Goal: Answer question/provide support: Share knowledge or assist other users

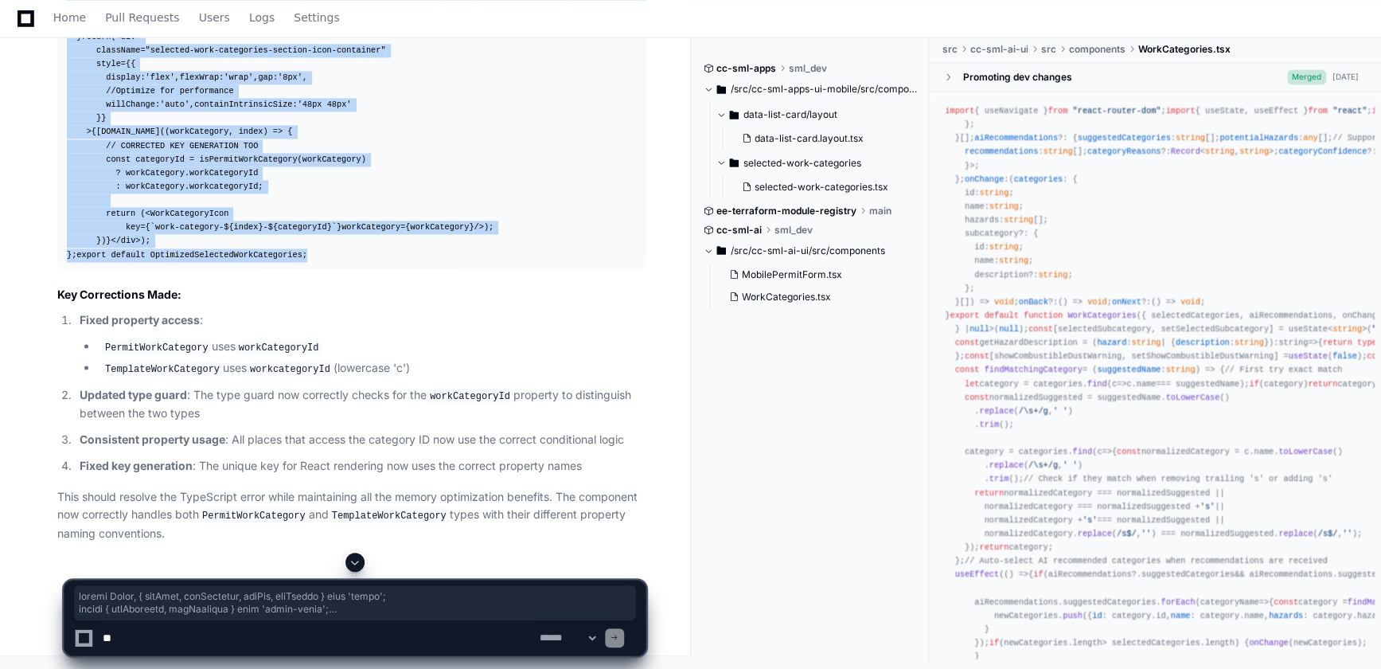
scroll to position [11, 0]
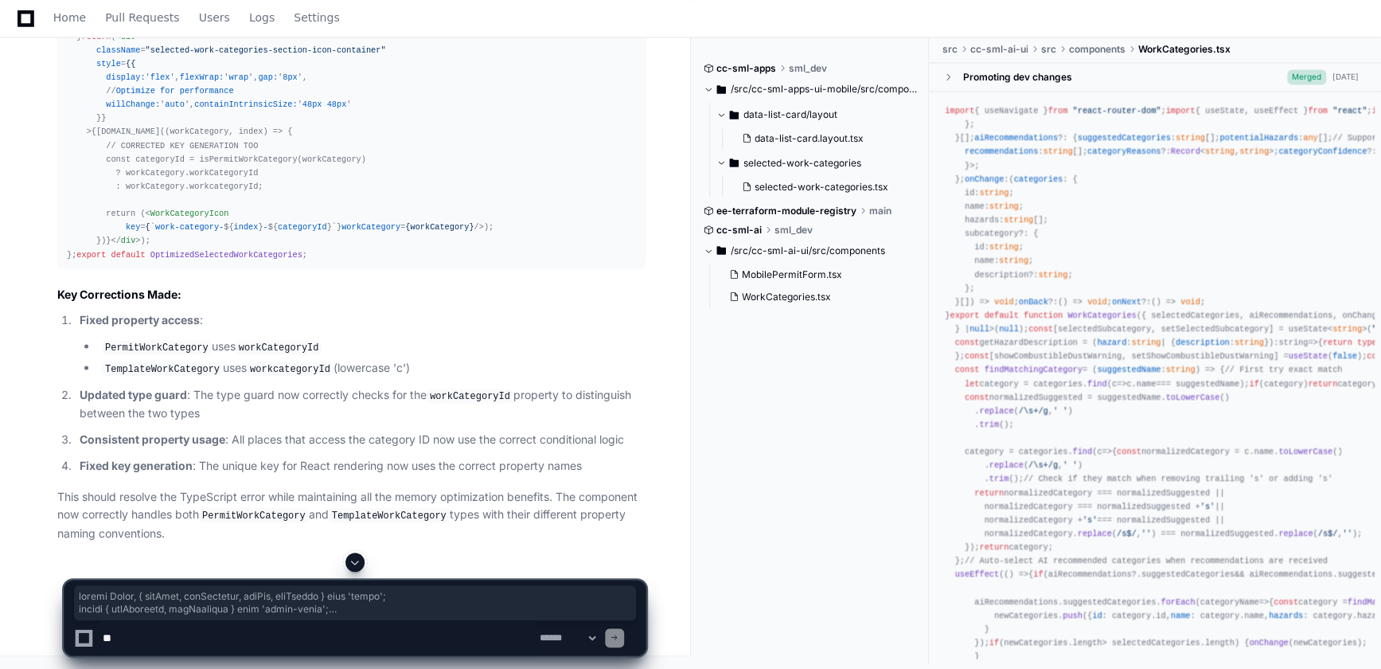
click at [394, 623] on textarea at bounding box center [318, 637] width 437 height 35
type textarea "**********"
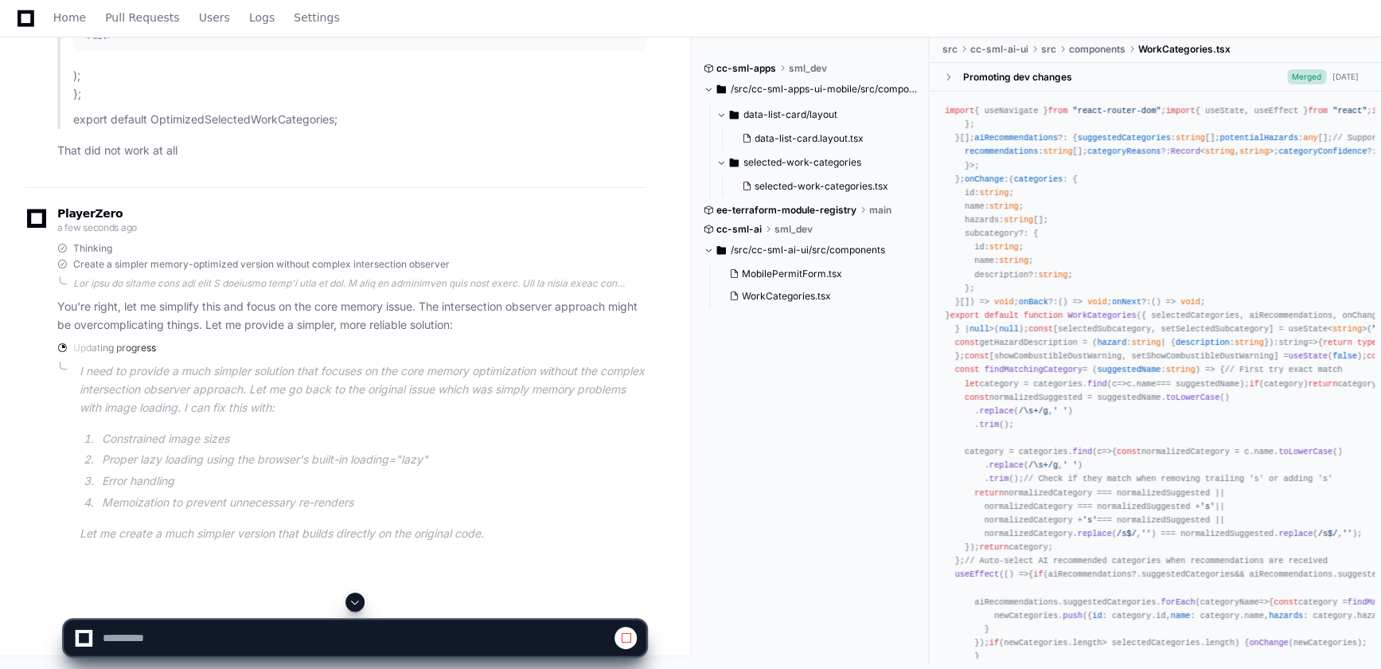
scroll to position [16317, 0]
click at [357, 605] on span at bounding box center [355, 601] width 13 height 13
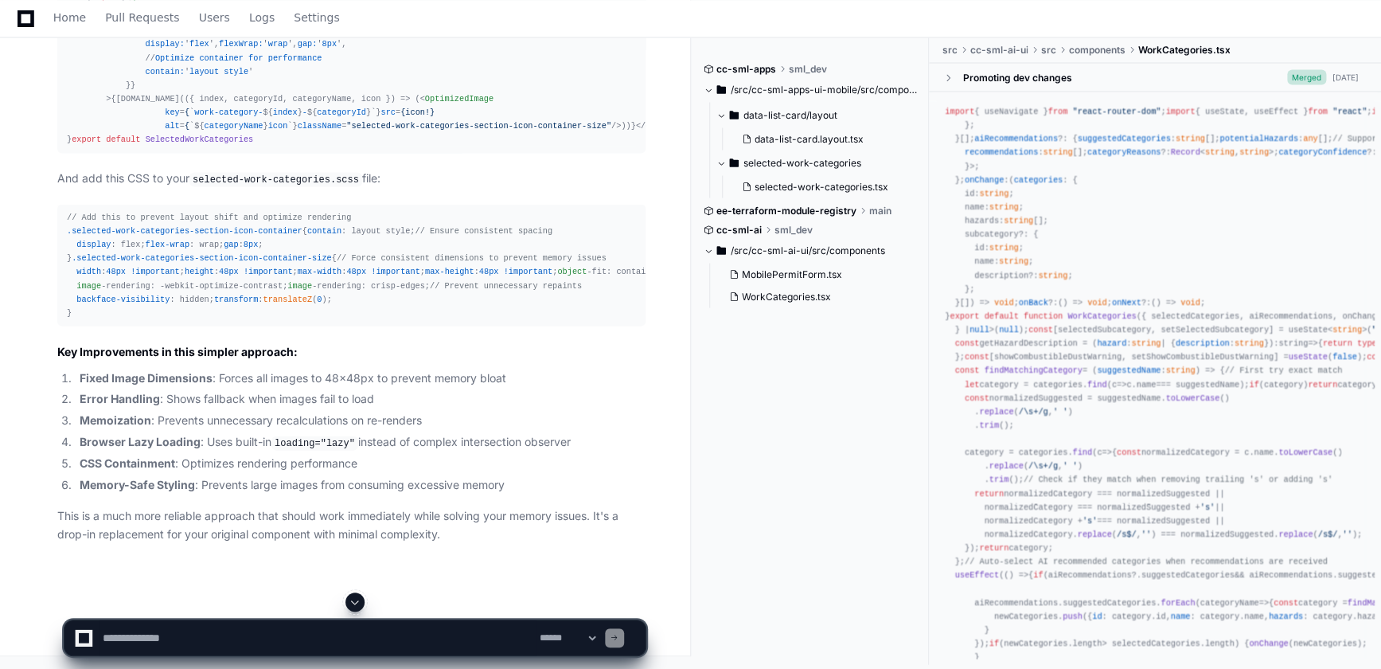
scroll to position [22126, 0]
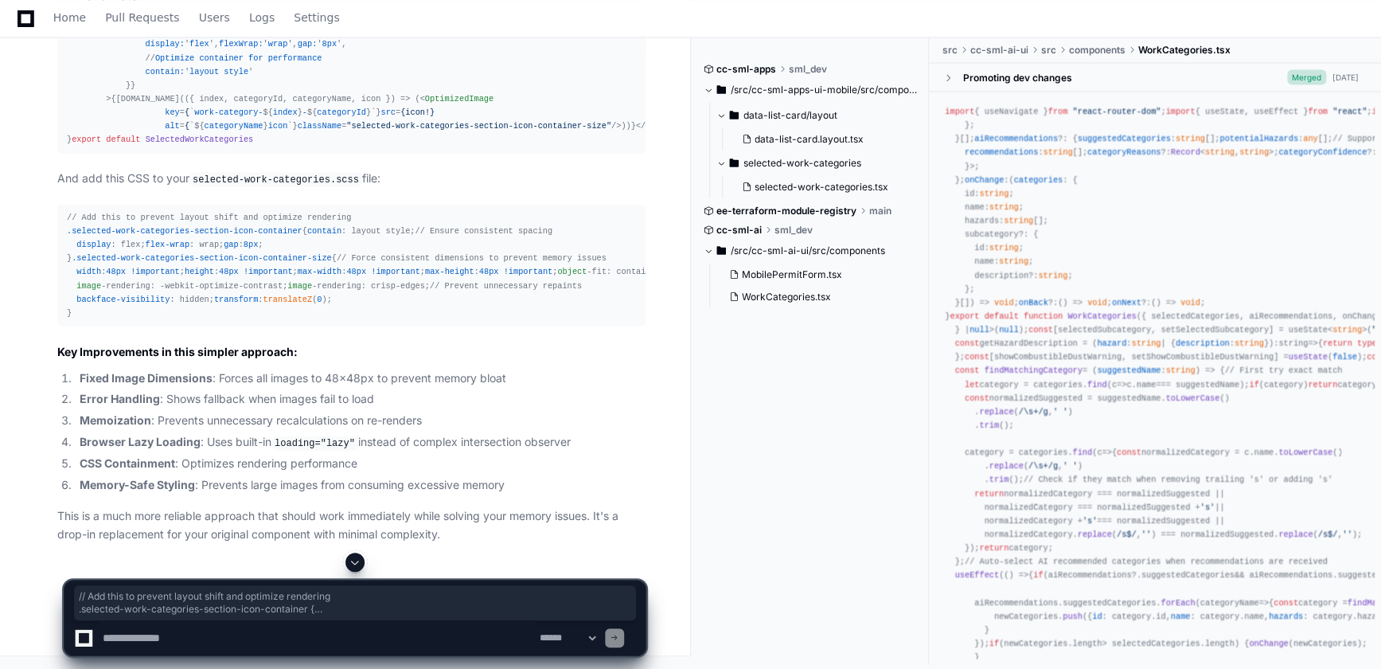
drag, startPoint x: 66, startPoint y: 207, endPoint x: 178, endPoint y: 509, distance: 321.9
click at [178, 319] on div "// Add this to prevent layout shift and optimize rendering .selected-work-categ…" at bounding box center [351, 264] width 569 height 109
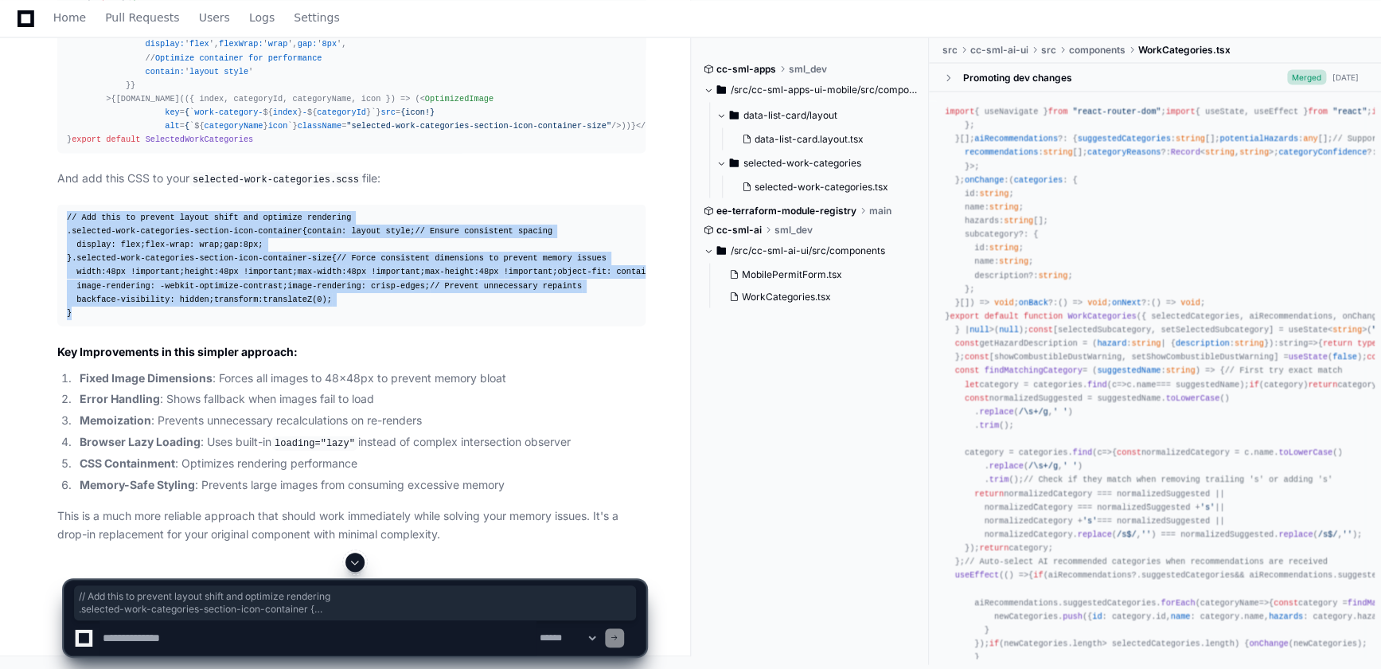
click at [108, 319] on div "// Add this to prevent layout shift and optimize rendering .selected-work-categ…" at bounding box center [351, 264] width 569 height 109
copy div "// Add this to prevent layout shift and optimize rendering .selected-work-categ…"
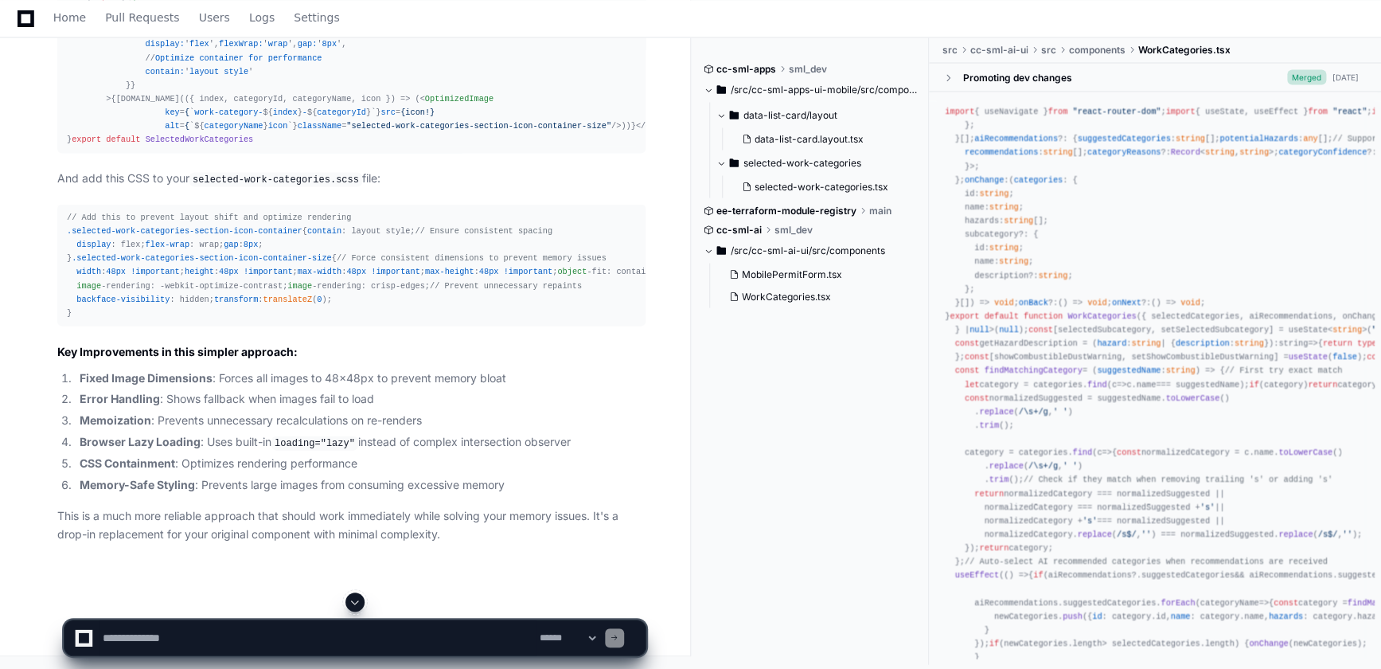
click at [232, 144] on span "SelectedWorkCategories" at bounding box center [200, 140] width 108 height 10
click at [225, 144] on span "SelectedWorkCategories" at bounding box center [200, 140] width 108 height 10
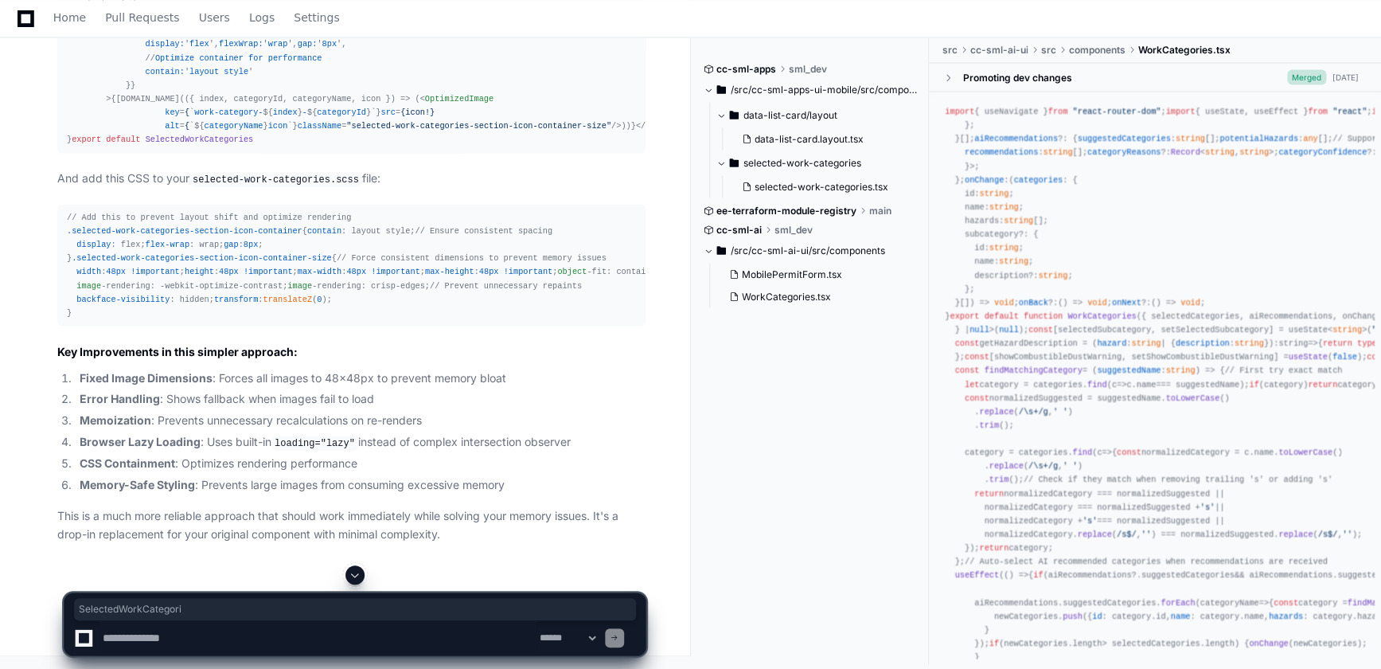
click at [346, 131] on span ""selected-work-categories-section-icon-container-size"" at bounding box center [478, 126] width 265 height 10
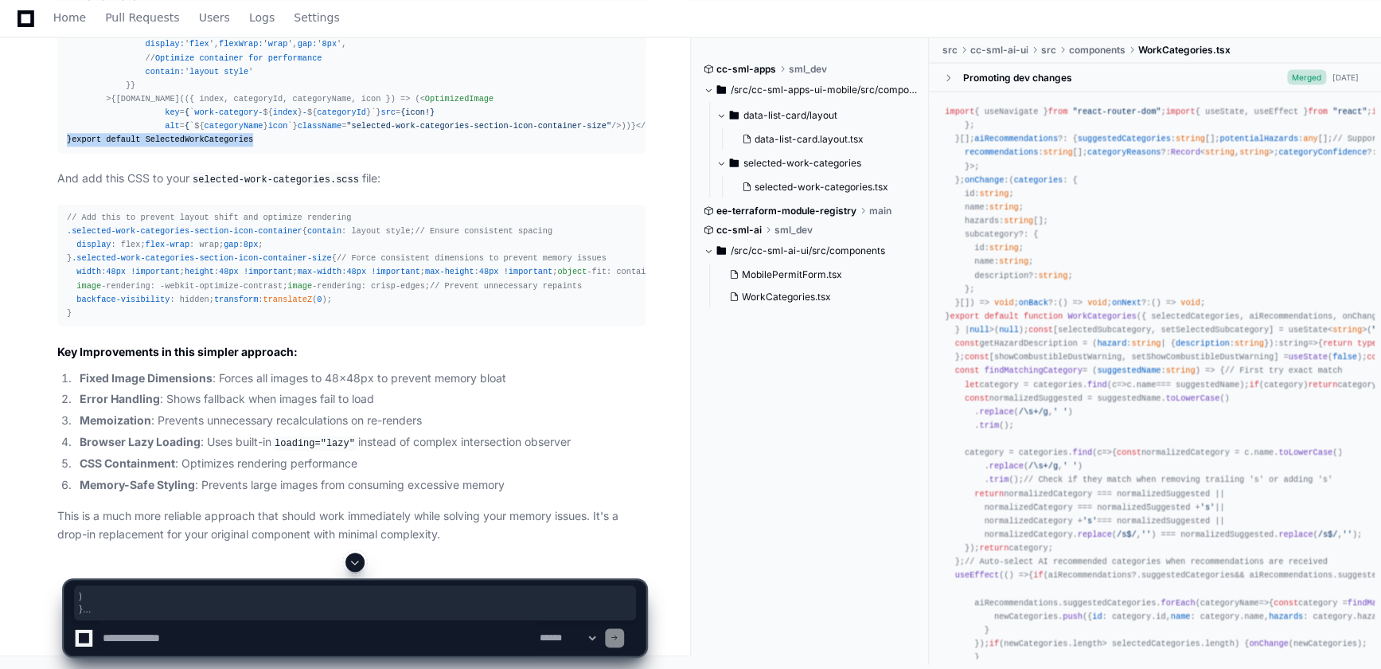
drag, startPoint x: 240, startPoint y: 349, endPoint x: 53, endPoint y: 304, distance: 192.5
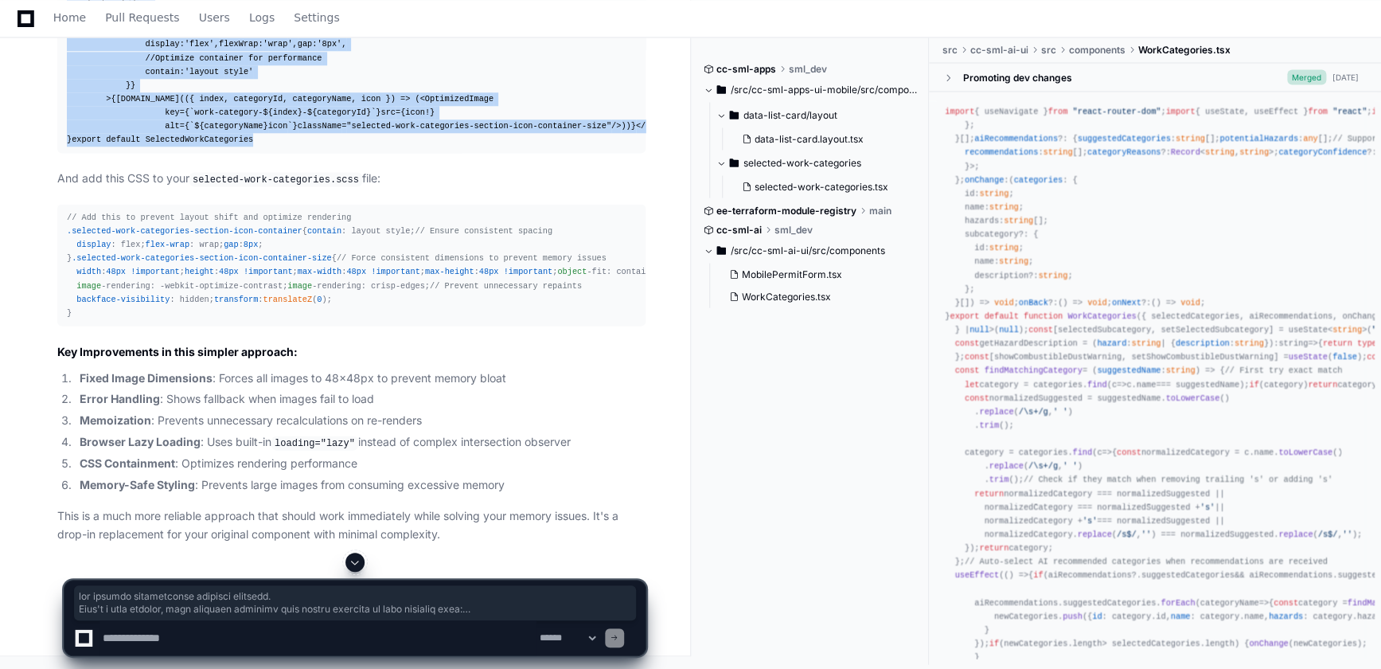
scroll to position [37, 0]
copy div "import React , { useEffect, useMemo, useState } from 'react' import './selected…"
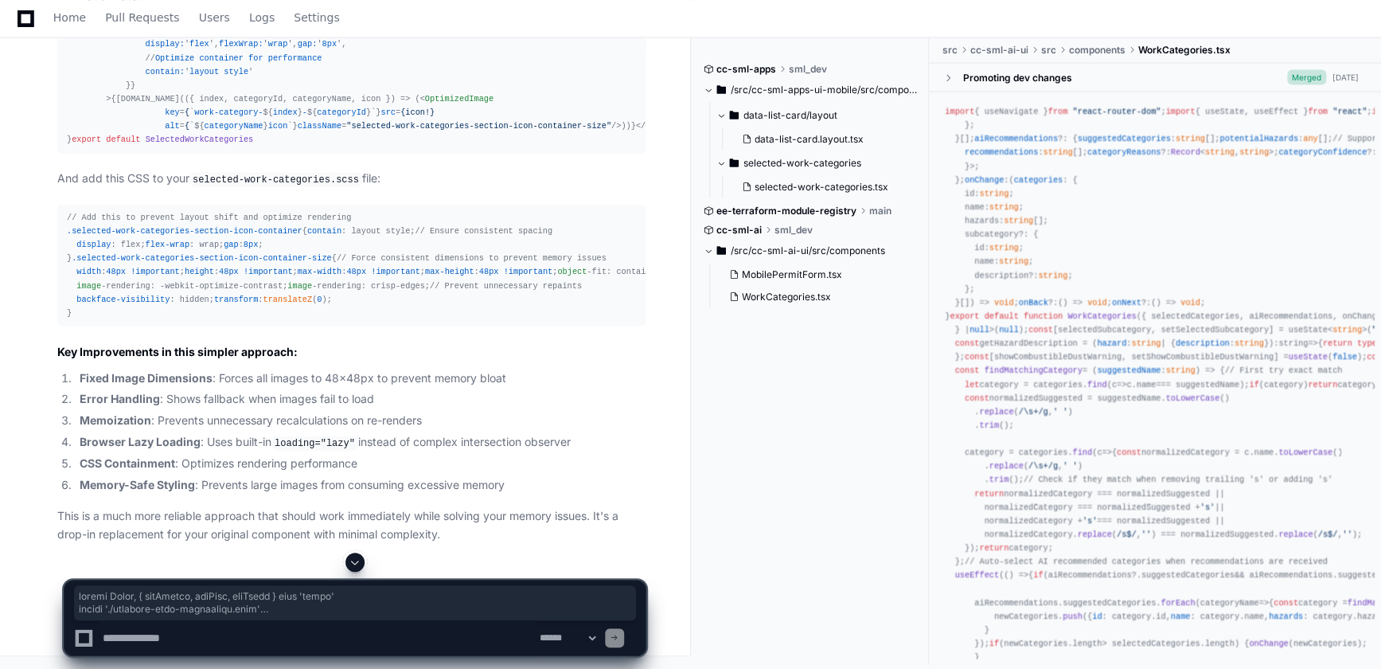
click at [342, 626] on textarea at bounding box center [318, 637] width 437 height 35
type textarea "**********"
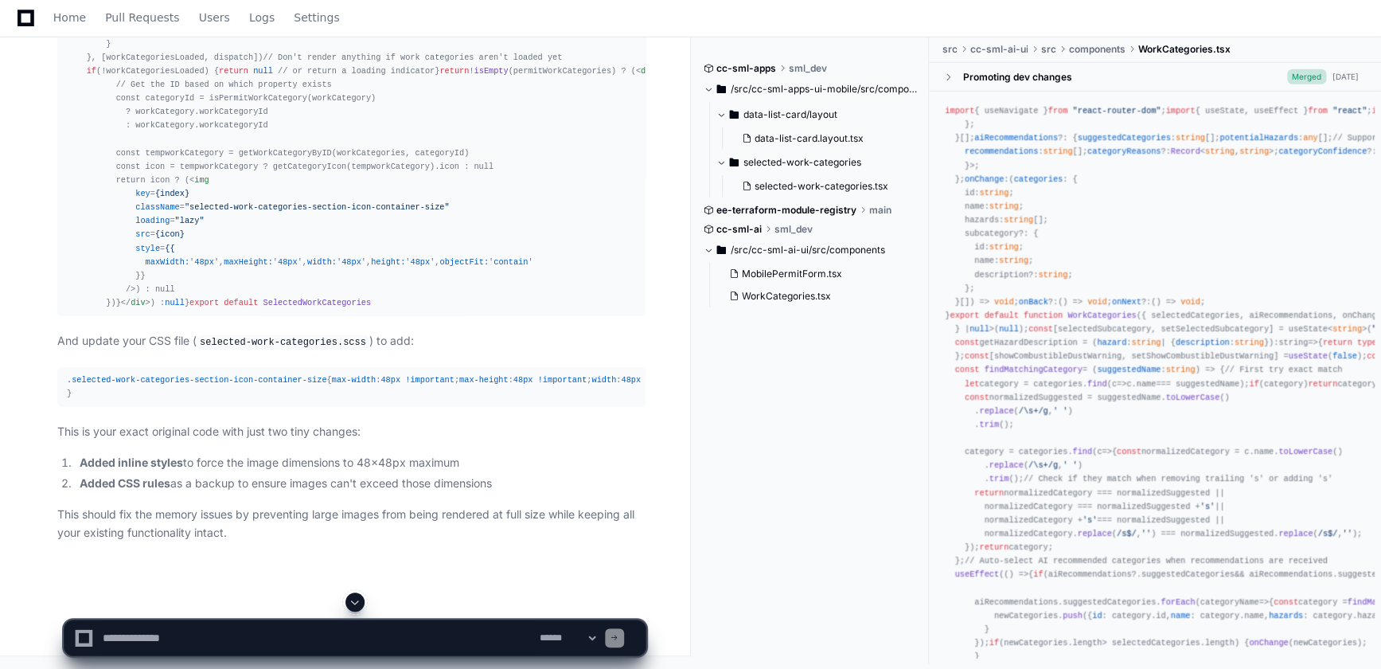
scroll to position [26564, 0]
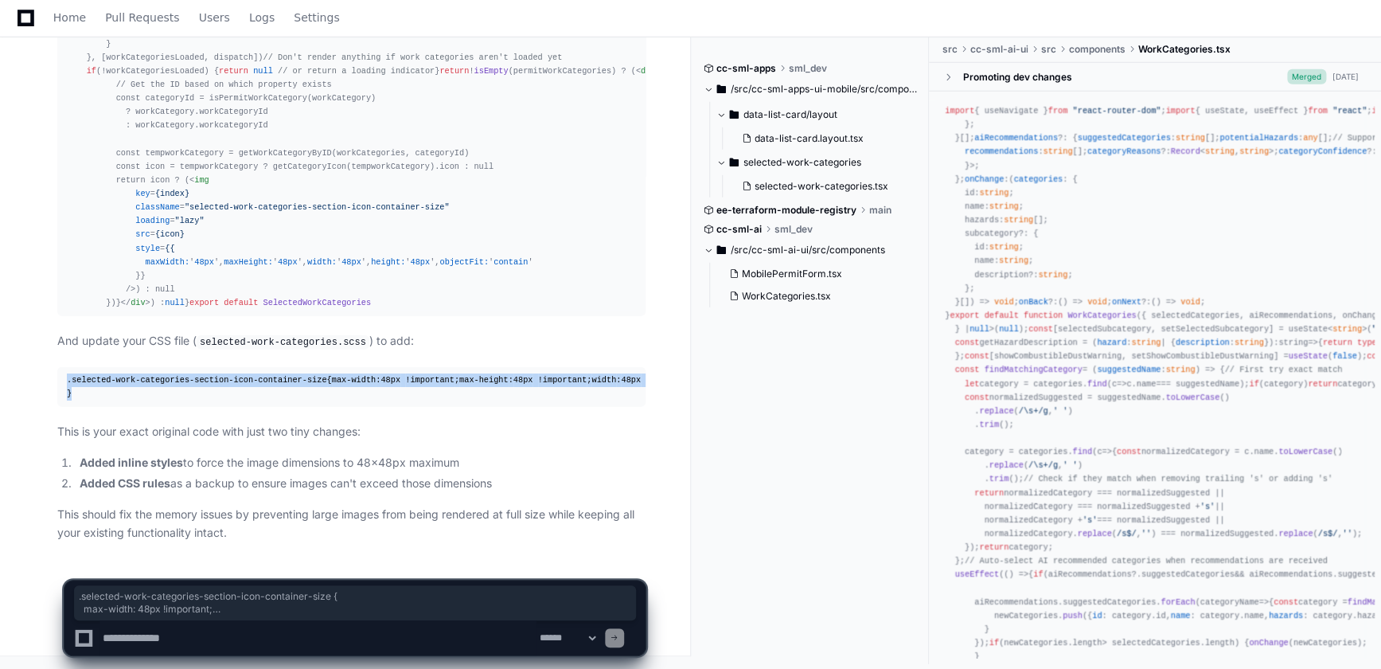
drag, startPoint x: 68, startPoint y: 310, endPoint x: 150, endPoint y: 389, distance: 113.2
click at [150, 389] on div ".selected-work-categories-section-icon-container-size { max-width : 48px !impor…" at bounding box center [351, 386] width 569 height 27
copy div ".selected-work-categories-section-icon-container-size { max-width : 48px !impor…"
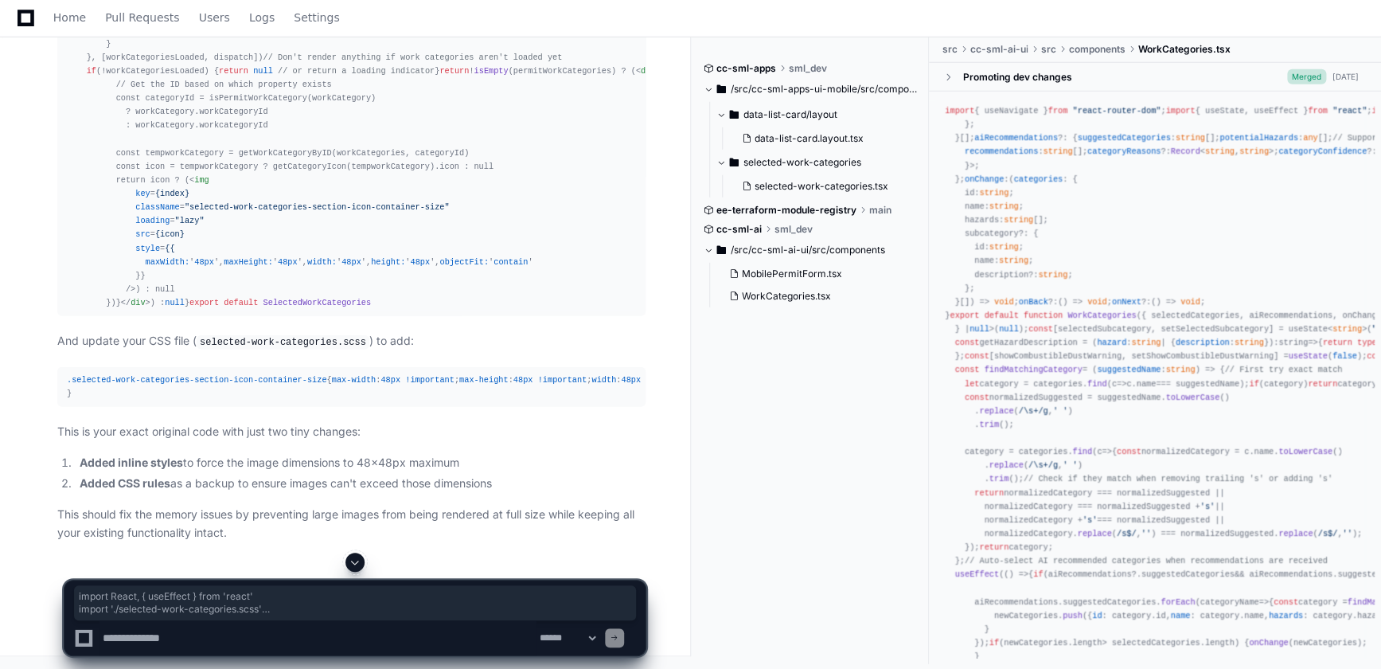
drag, startPoint x: 67, startPoint y: 162, endPoint x: 290, endPoint y: 295, distance: 259.5
click at [290, 295] on pre "import React , { useEffect } from 'react' import './selected-work-categories.sc…" at bounding box center [351, 44] width 588 height 544
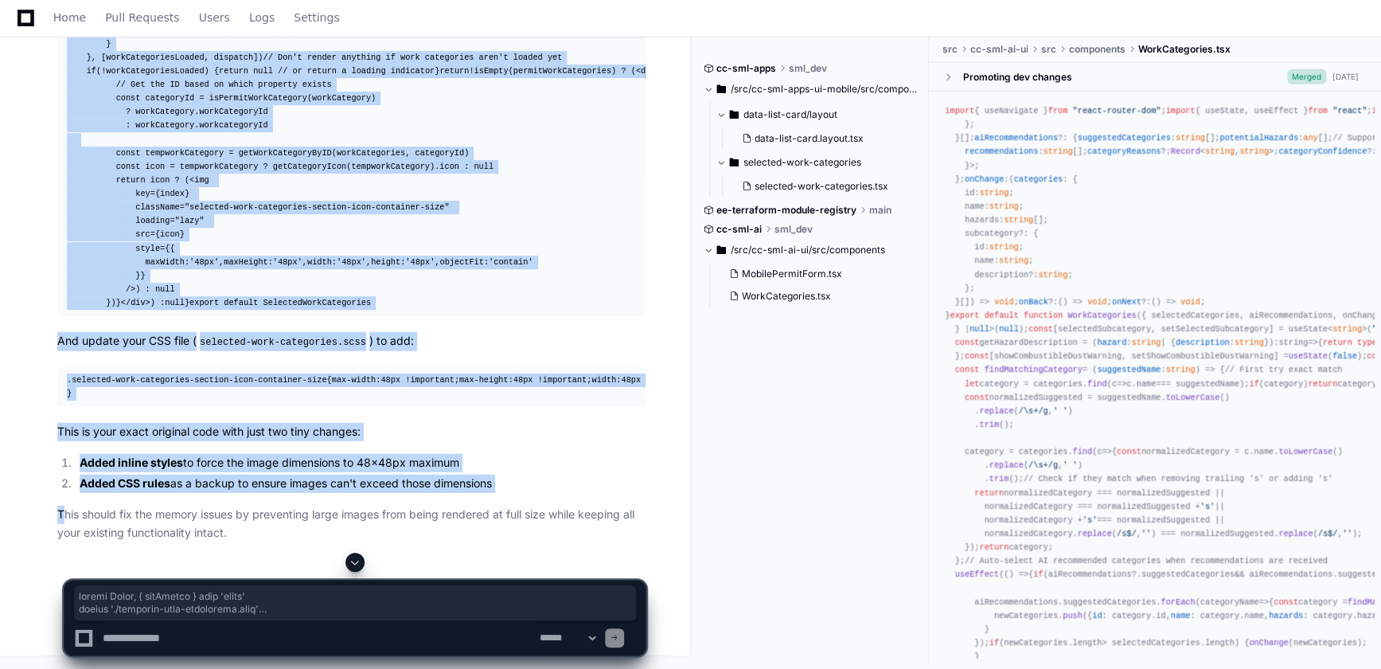
scroll to position [26435, 0]
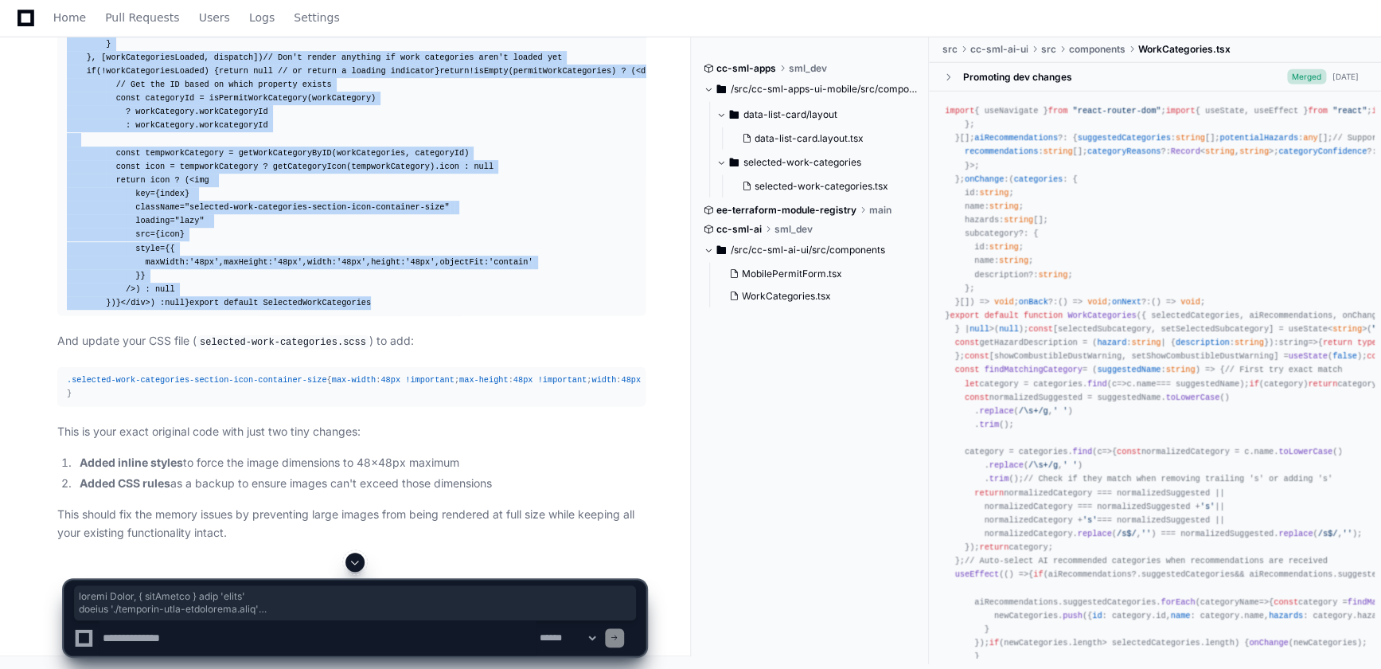
copy div "import React , { useEffect } from 'react' import './selected-work-categories.sc…"
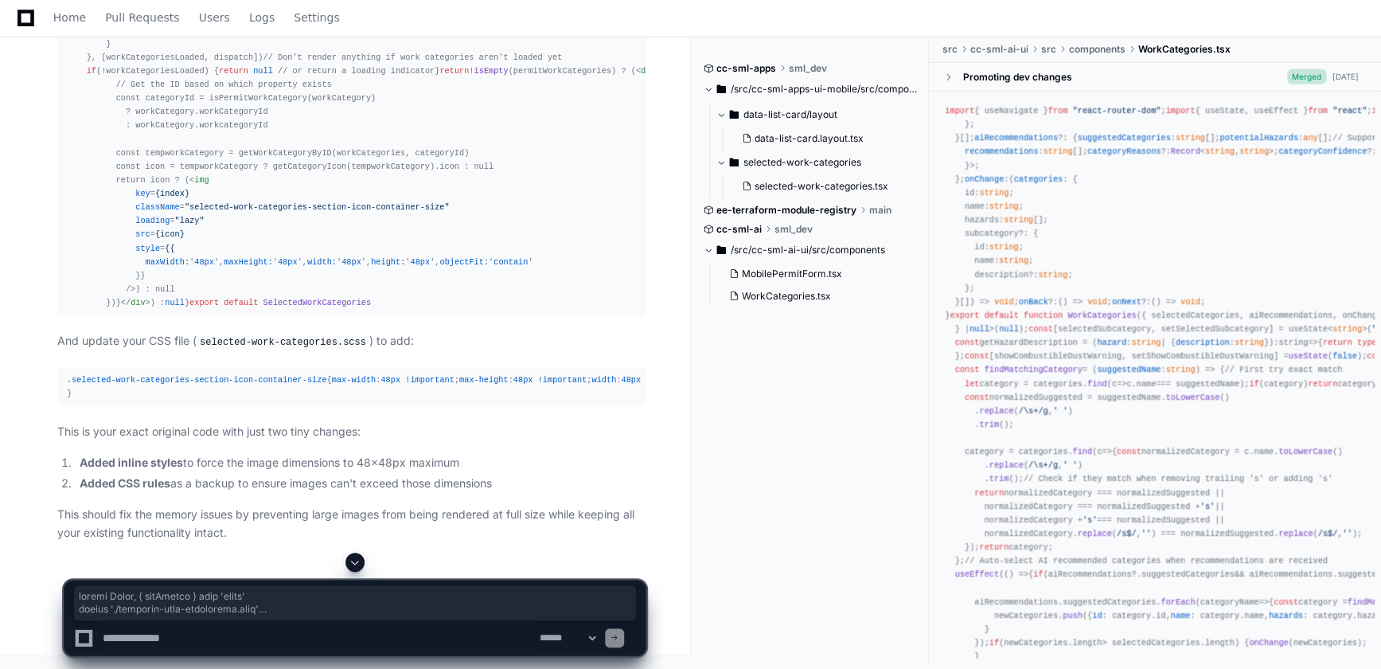
click at [284, 633] on textarea at bounding box center [318, 637] width 437 height 35
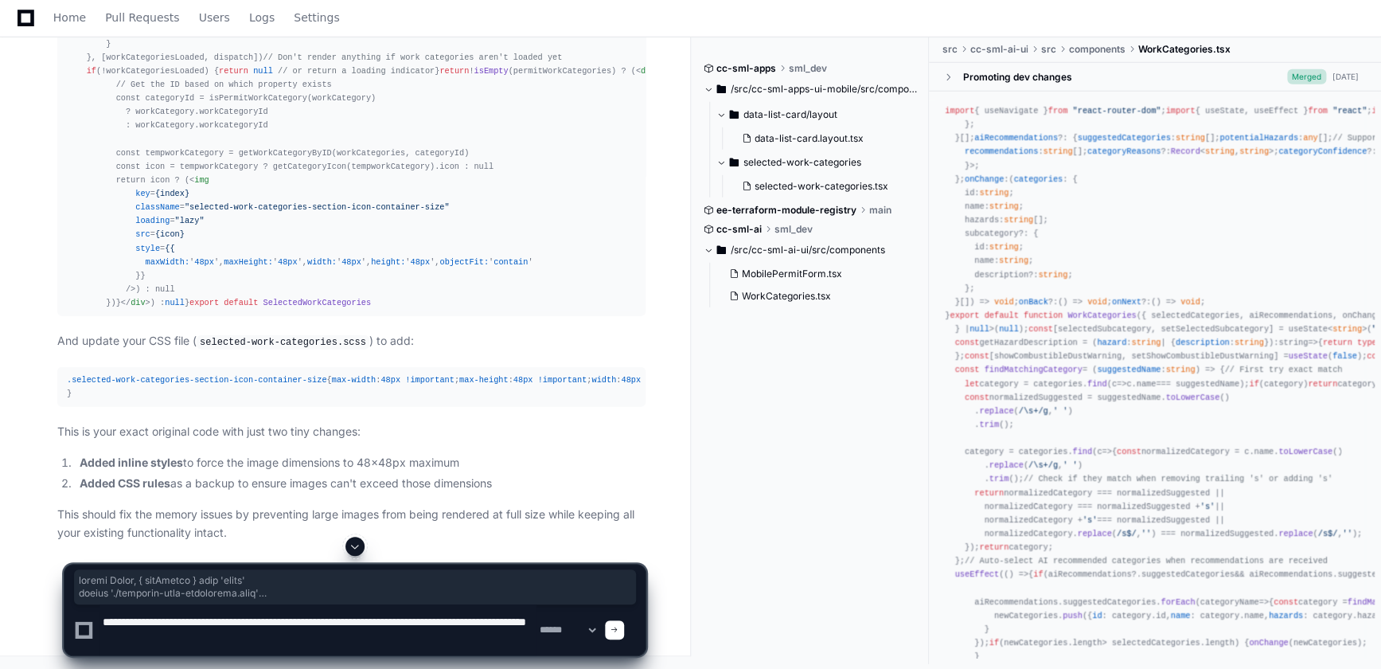
type textarea "**********"
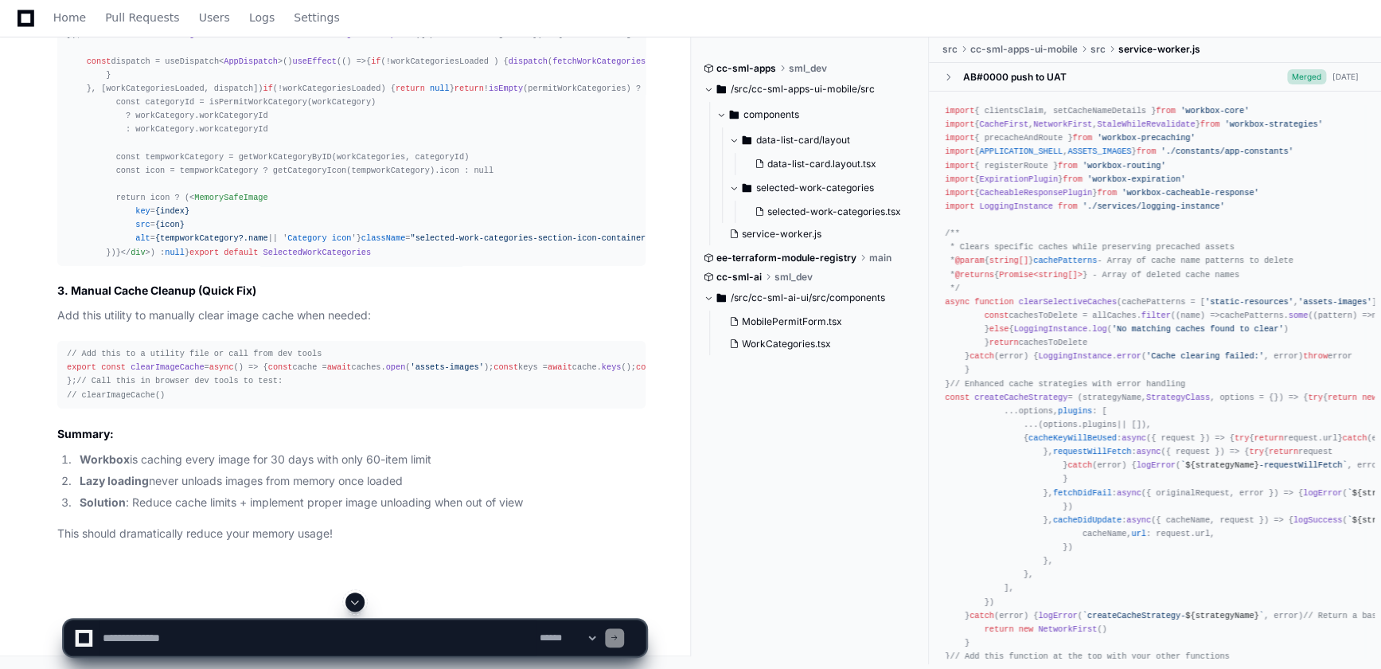
scroll to position [29307, 0]
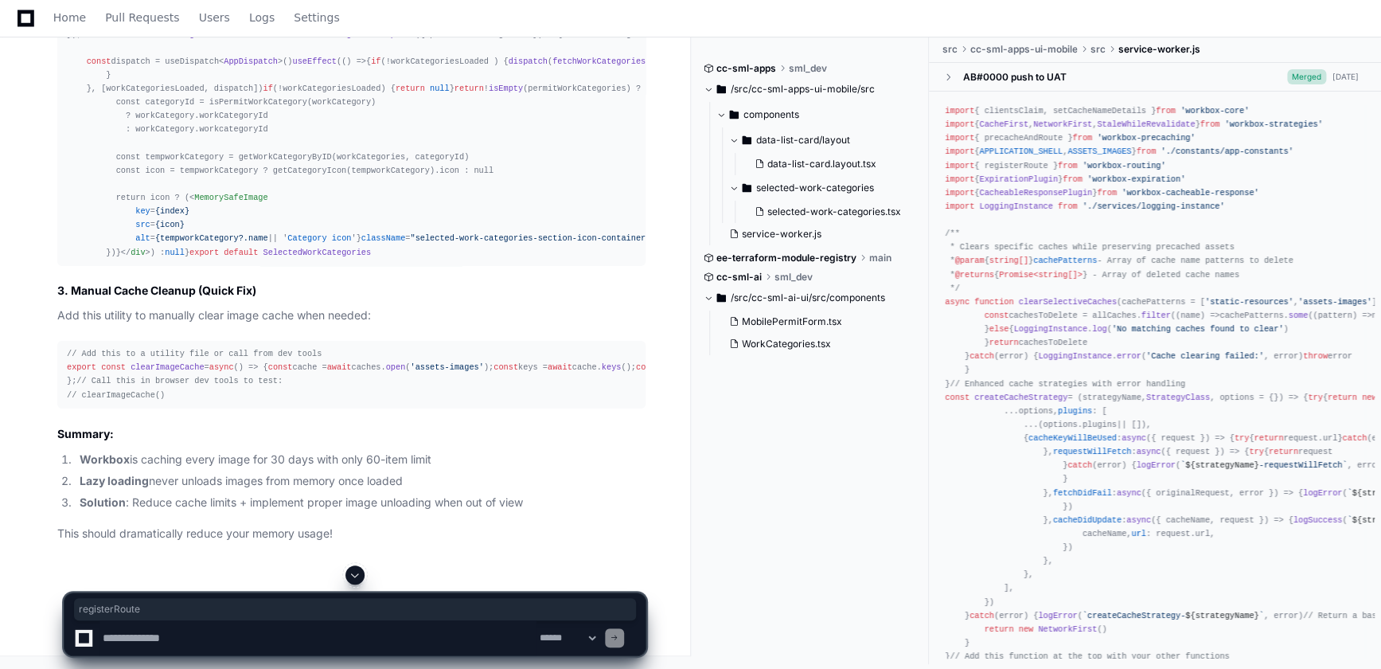
scroll to position [29451, 0]
copy span "registerRoute"
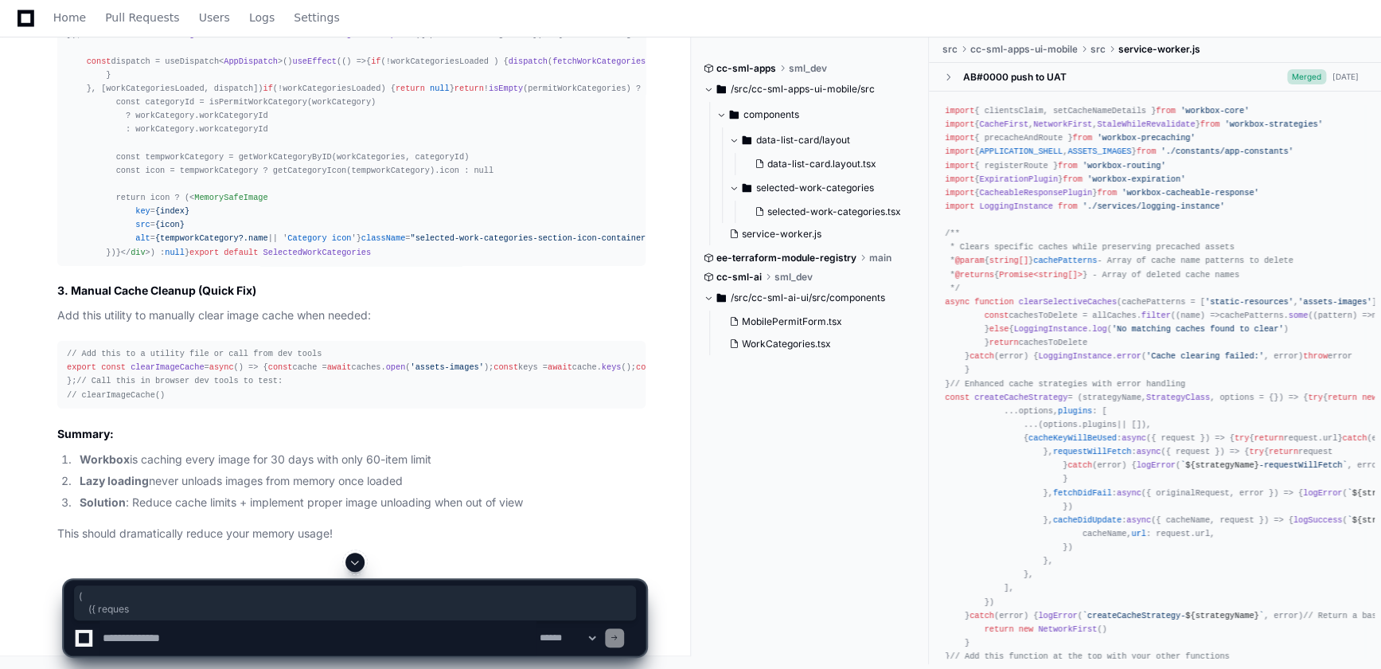
drag, startPoint x: 124, startPoint y: 116, endPoint x: 65, endPoint y: 111, distance: 59.2
drag, startPoint x: 68, startPoint y: 111, endPoint x: 242, endPoint y: 541, distance: 464.6
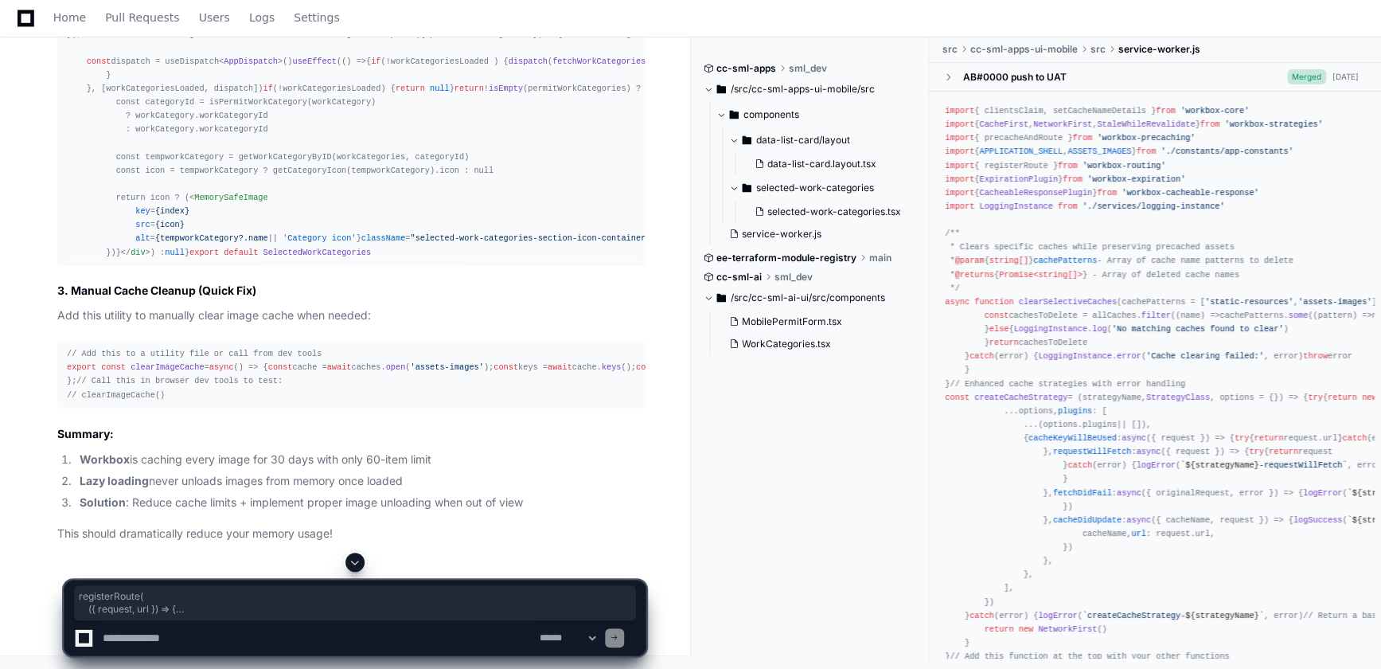
copy div "registerRoute ( ( { request, url } ) => { return request. destination === 'imag…"
drag, startPoint x: 64, startPoint y: 279, endPoint x: 144, endPoint y: 457, distance: 194.9
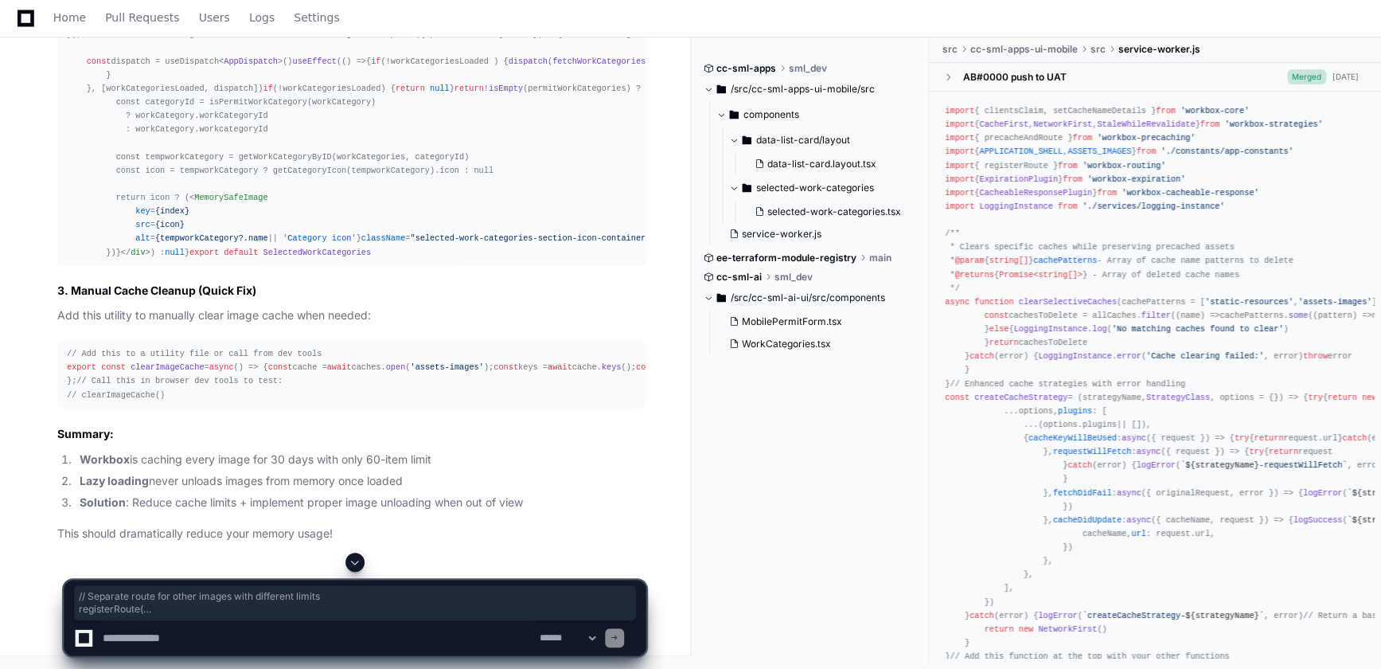
copy div "// Separate route for other images with different limits registerRoute ( ( { re…"
drag, startPoint x: 68, startPoint y: 55, endPoint x: 207, endPoint y: 169, distance: 179.9
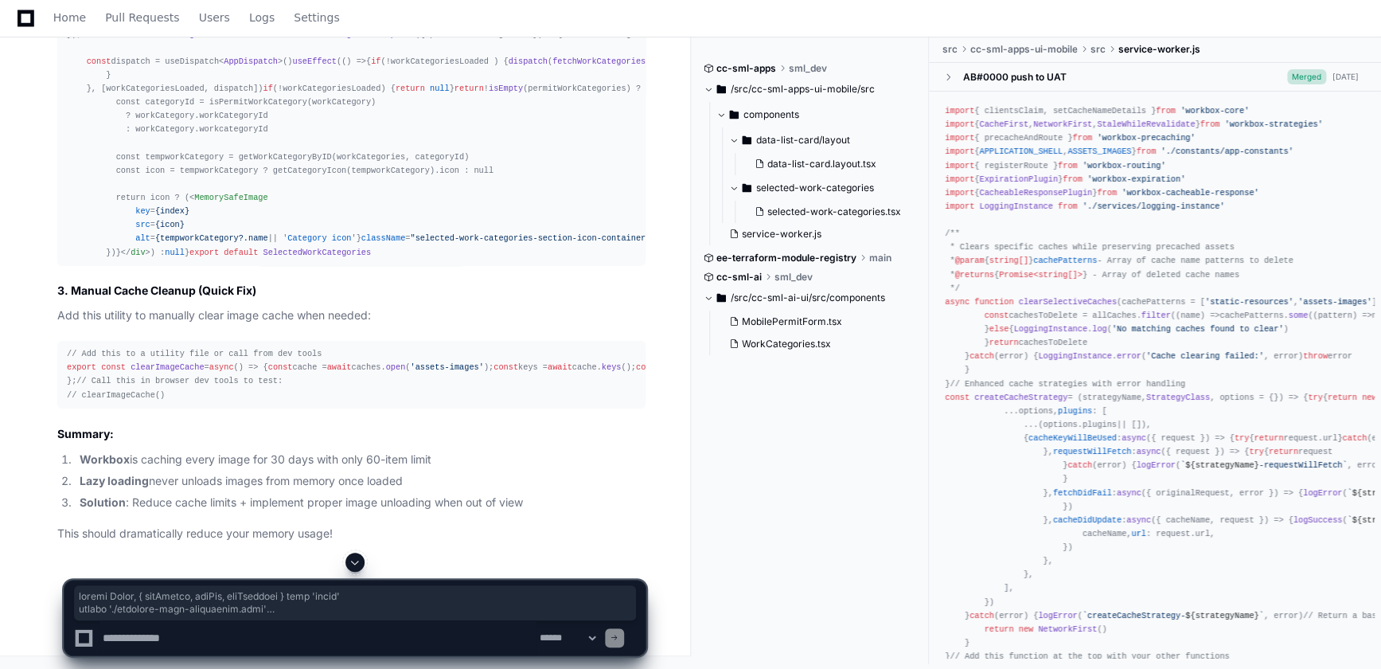
scroll to position [31773, 0]
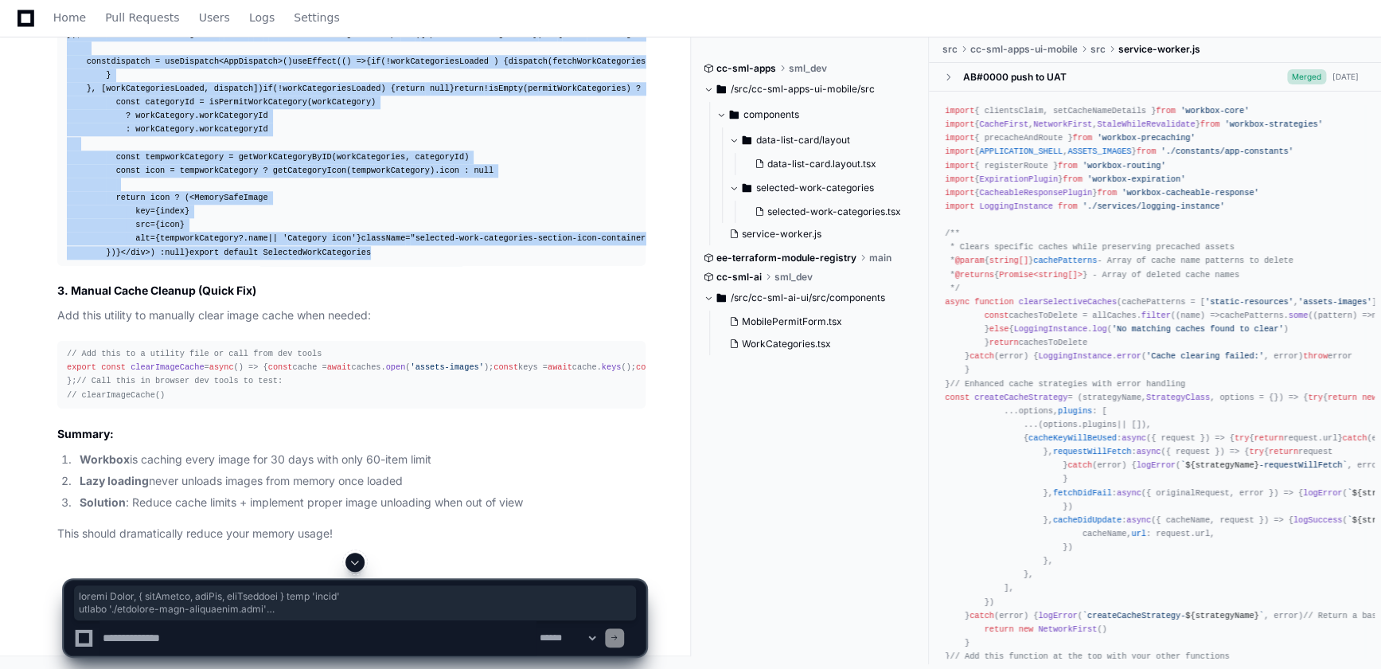
copy div "import React , { useEffect, useRef, useCallback } from 'react' import './select…"
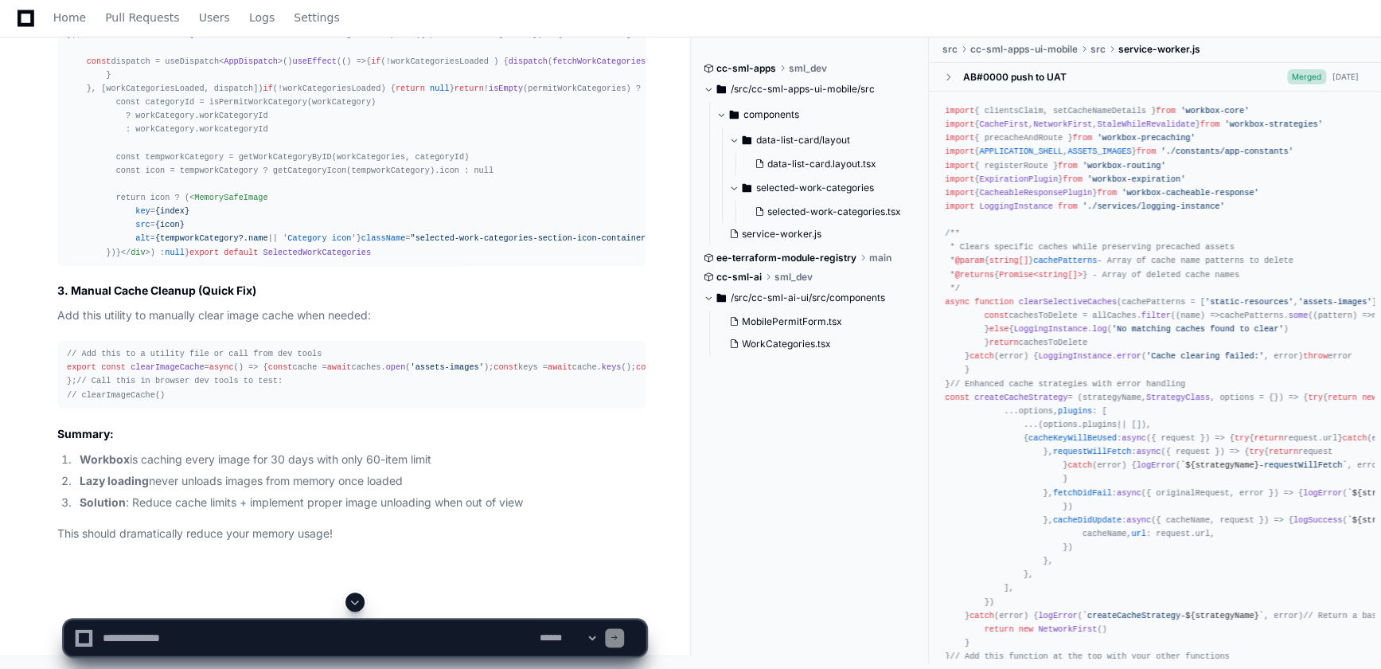
click at [164, 642] on textarea at bounding box center [318, 637] width 437 height 35
type textarea "**********"
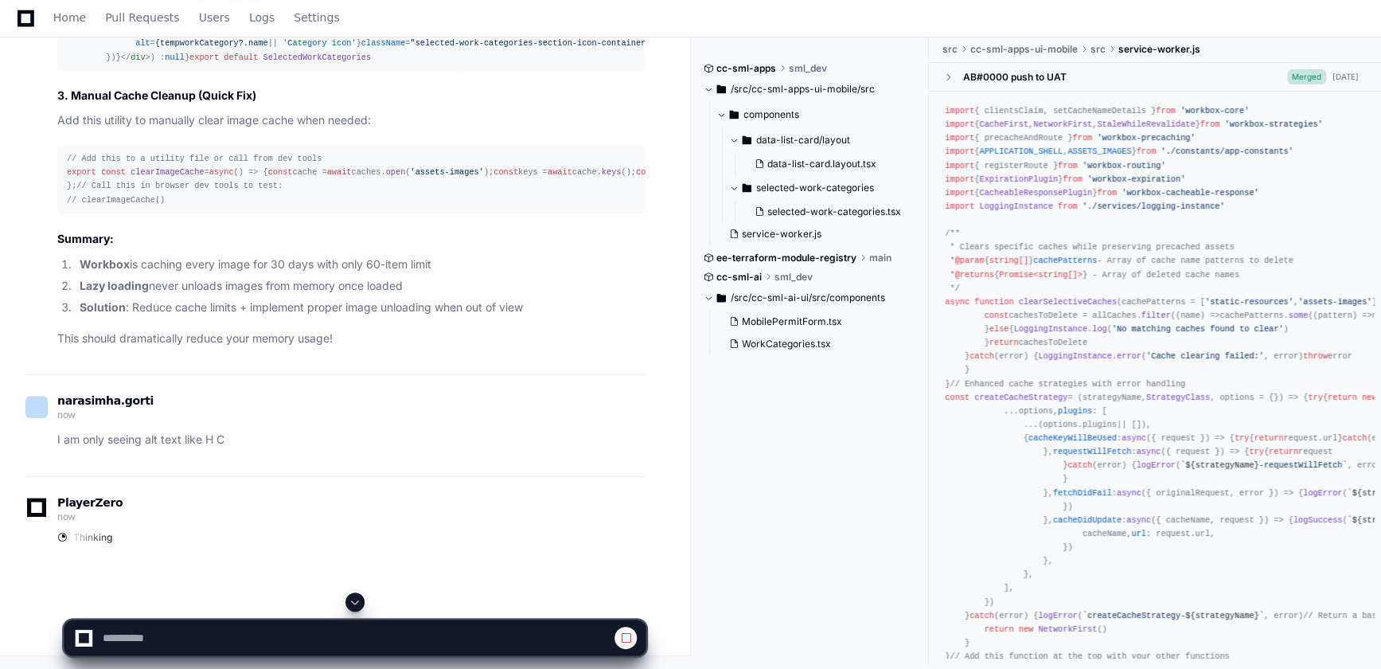
click at [352, 601] on span at bounding box center [355, 601] width 13 height 13
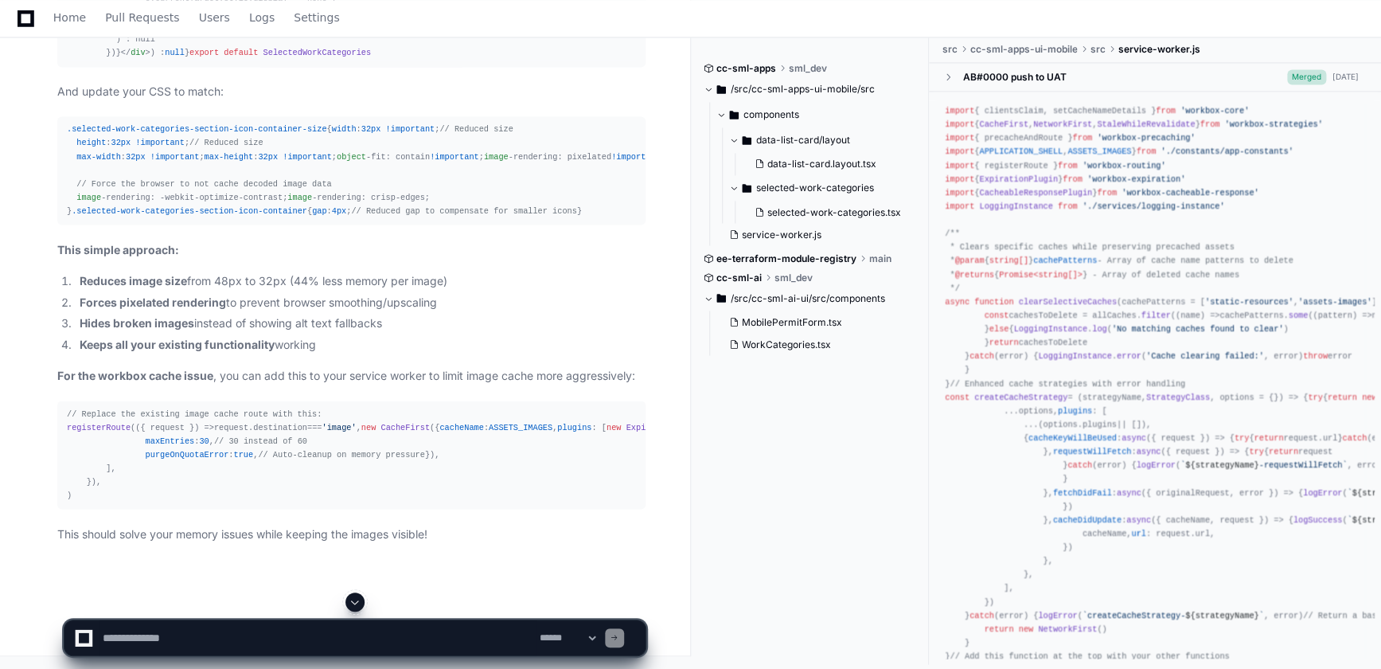
click at [352, 605] on span at bounding box center [355, 601] width 13 height 13
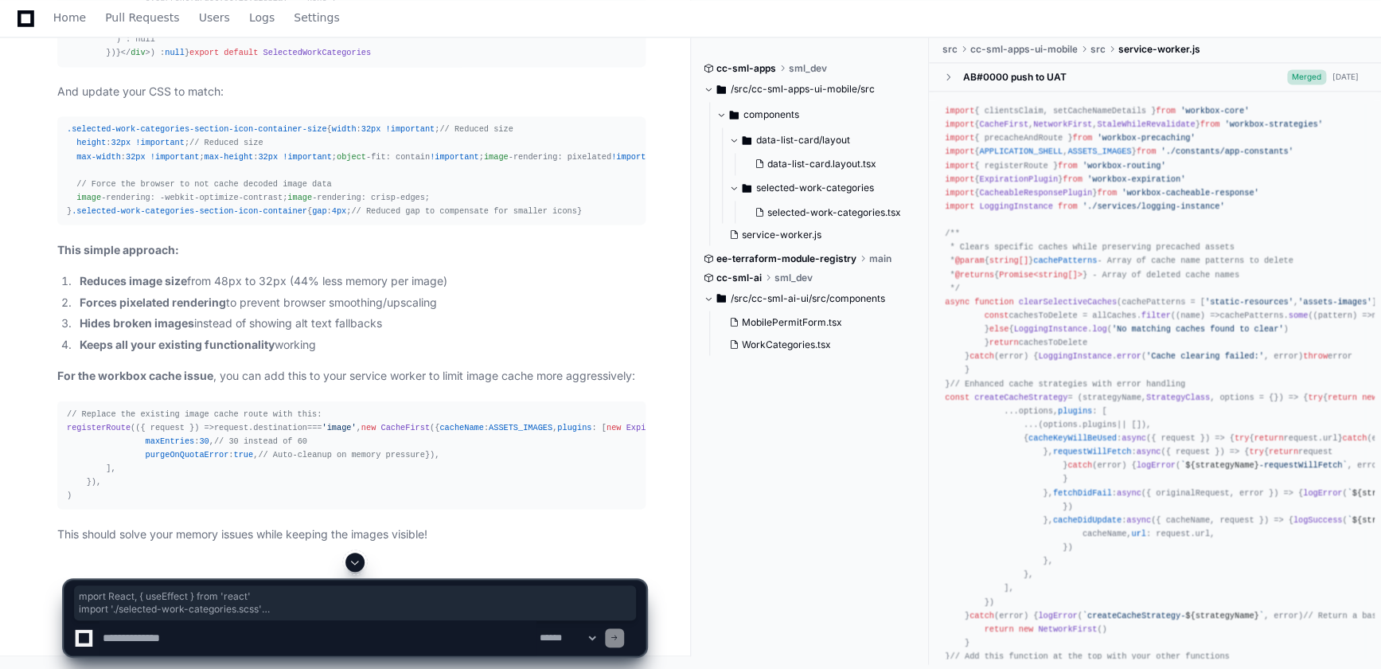
drag, startPoint x: 69, startPoint y: 138, endPoint x: 136, endPoint y: 169, distance: 73.7
drag, startPoint x: 136, startPoint y: 169, endPoint x: 103, endPoint y: 150, distance: 37.4
drag, startPoint x: 65, startPoint y: 141, endPoint x: 231, endPoint y: 233, distance: 189.6
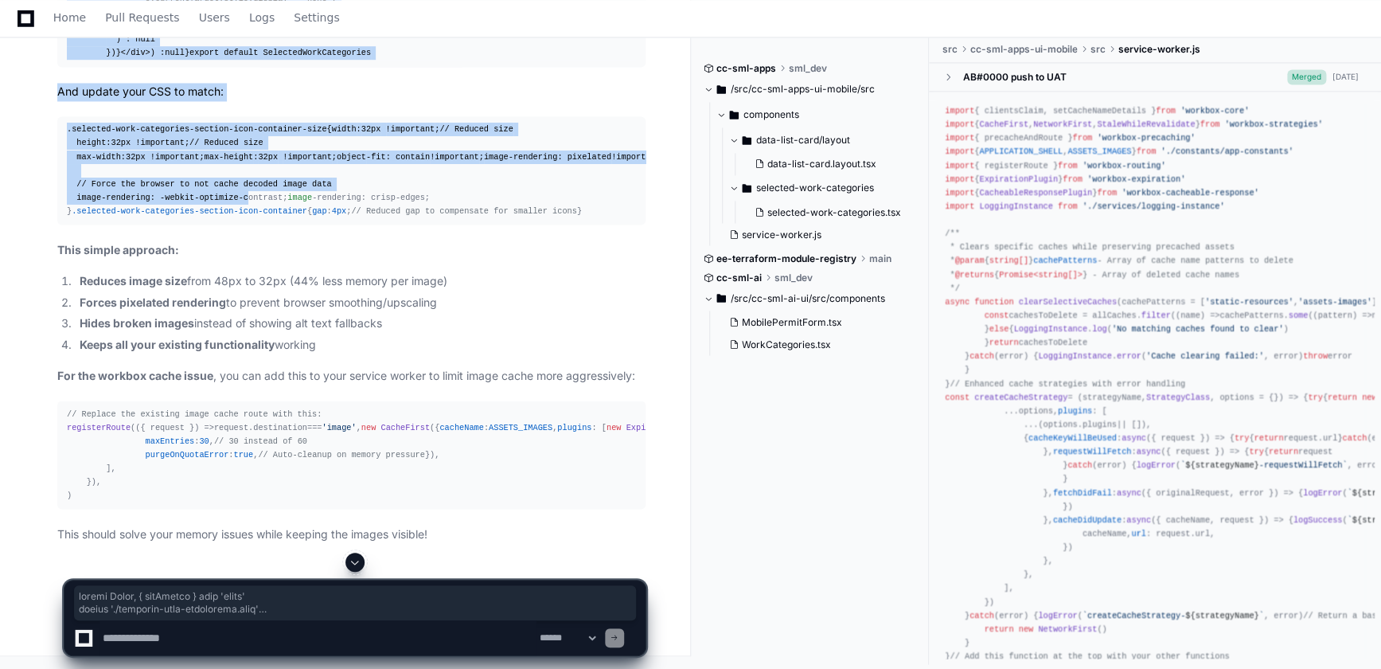
scroll to position [33463, 0]
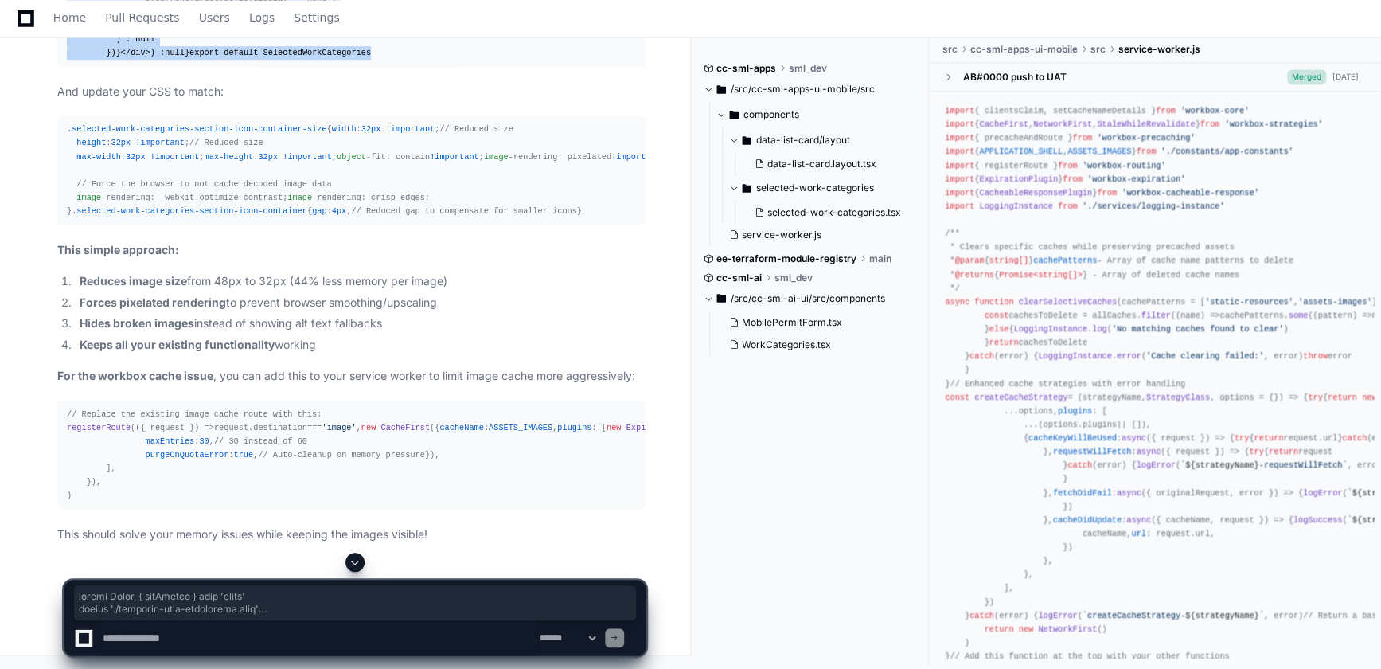
copy div "import React , { useEffect } from 'react' import './selected-work-categories.sc…"
drag, startPoint x: 106, startPoint y: 359, endPoint x: 64, endPoint y: 152, distance: 211.2
click at [64, 152] on pre ".selected-work-categories-section-icon-container-size { width : 32px !important…" at bounding box center [351, 170] width 588 height 108
copy div ".selected-work-categories-section-icon-container-size { width : 32px !important…"
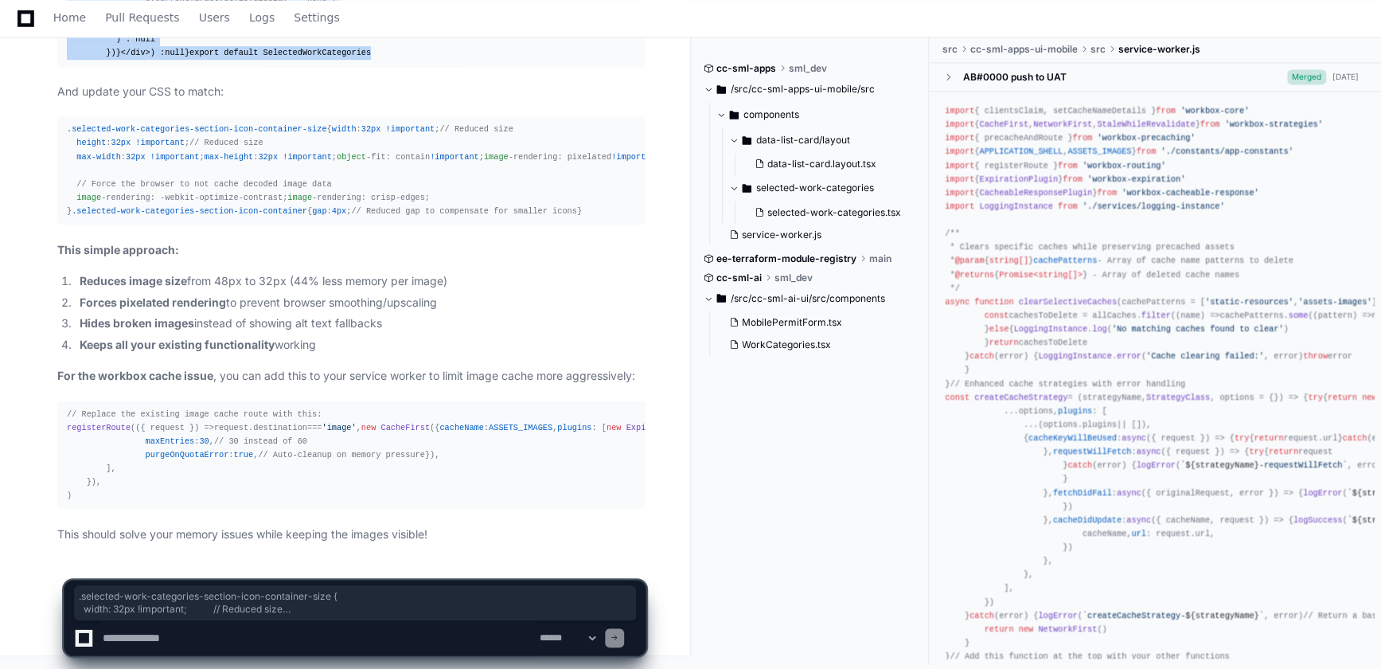
scroll to position [34065, 0]
drag, startPoint x: 68, startPoint y: 331, endPoint x: 236, endPoint y: 506, distance: 242.7
click at [236, 506] on pre "// Replace the existing image cache route with this: registerRoute ( ( { reques…" at bounding box center [351, 454] width 588 height 108
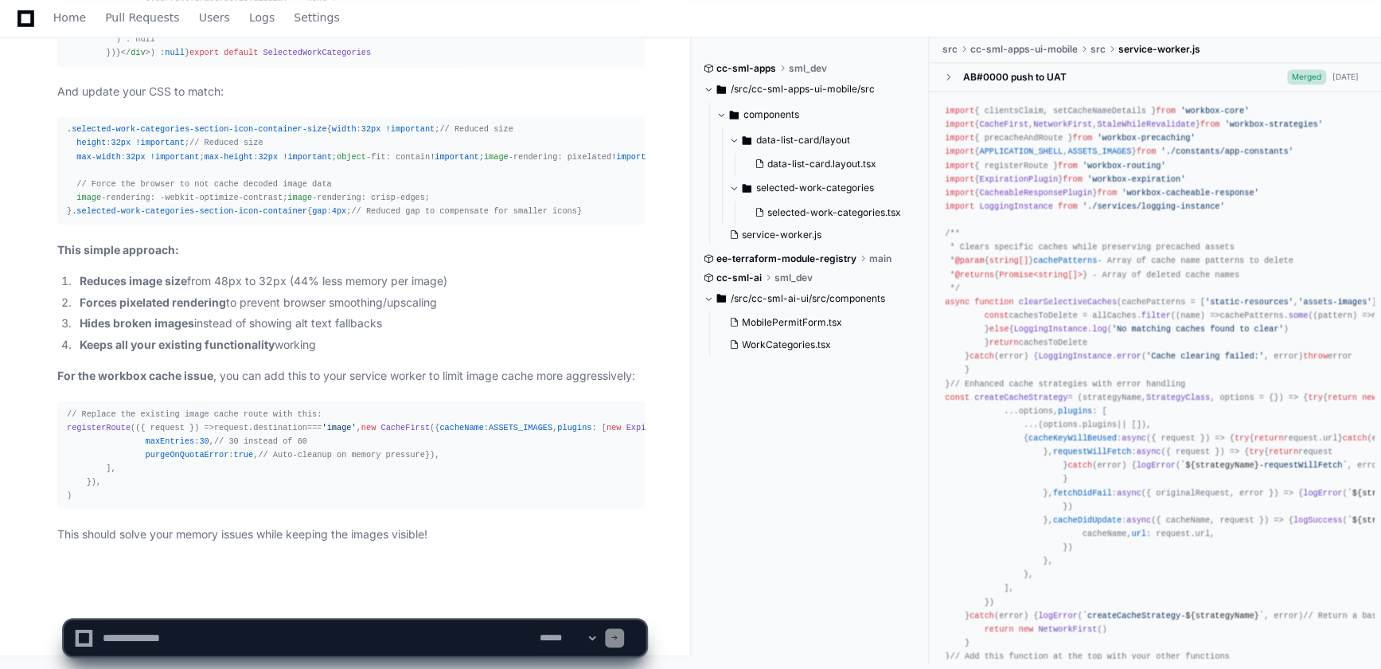
click at [243, 632] on textarea at bounding box center [318, 637] width 437 height 35
type textarea "**********"
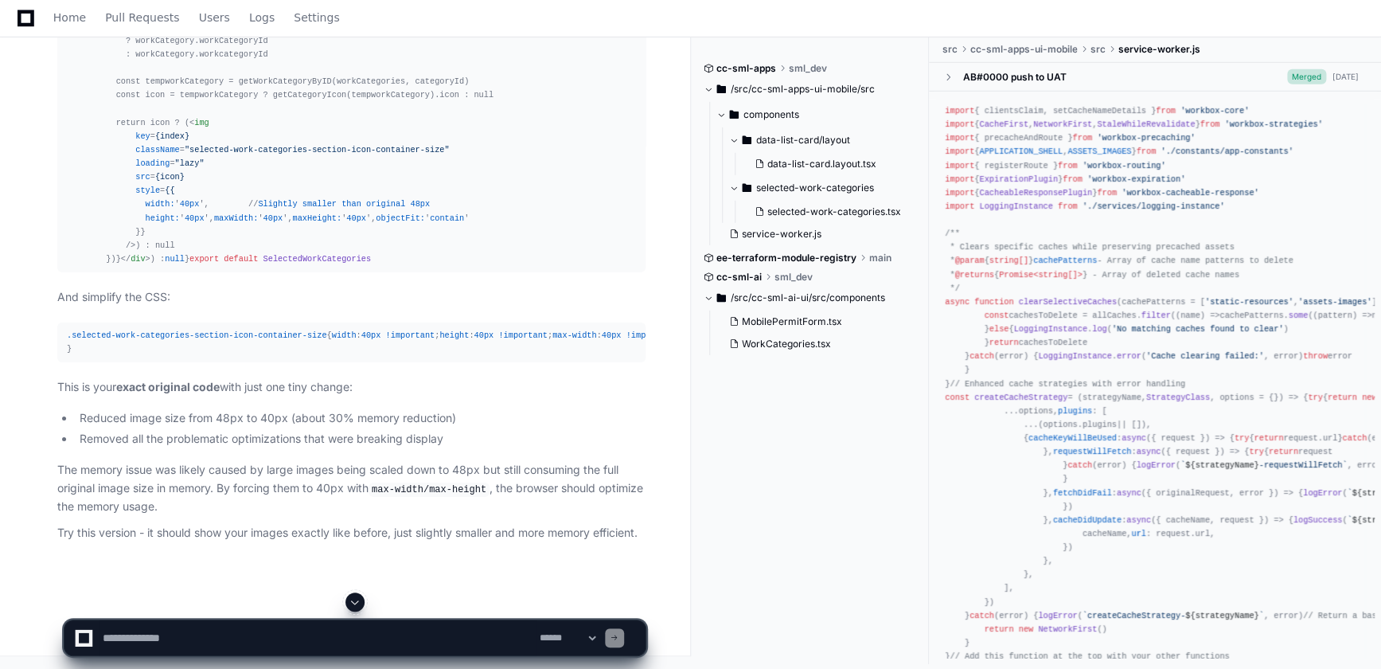
scroll to position [35637, 0]
click at [72, 330] on span ".selected-work-categories-section-icon-container-size" at bounding box center [197, 335] width 260 height 10
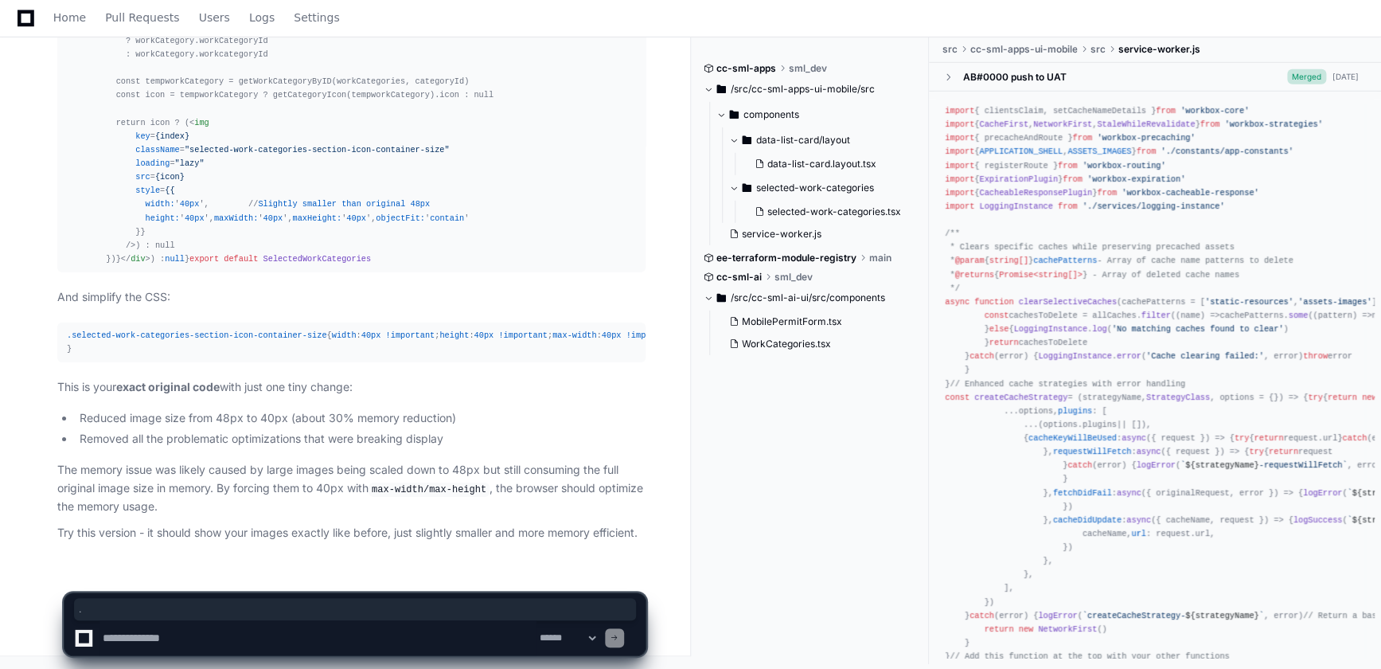
drag, startPoint x: 72, startPoint y: 253, endPoint x: 113, endPoint y: 326, distance: 83.7
click at [118, 329] on div ".selected-work-categories-section-icon-container-size { width : 40px !important…" at bounding box center [351, 342] width 569 height 27
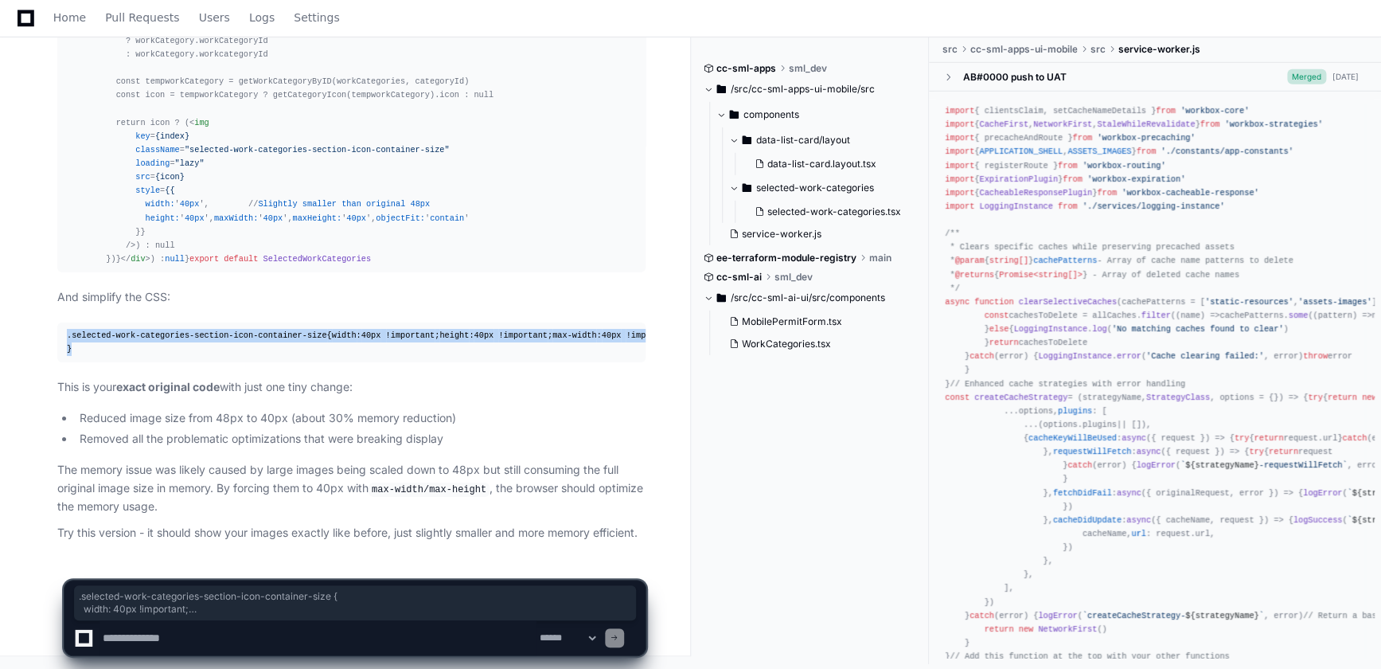
drag, startPoint x: 95, startPoint y: 330, endPoint x: 57, endPoint y: 243, distance: 95.2
click at [57, 322] on pre ".selected-work-categories-section-icon-container-size { width : 40px !important…" at bounding box center [351, 342] width 588 height 40
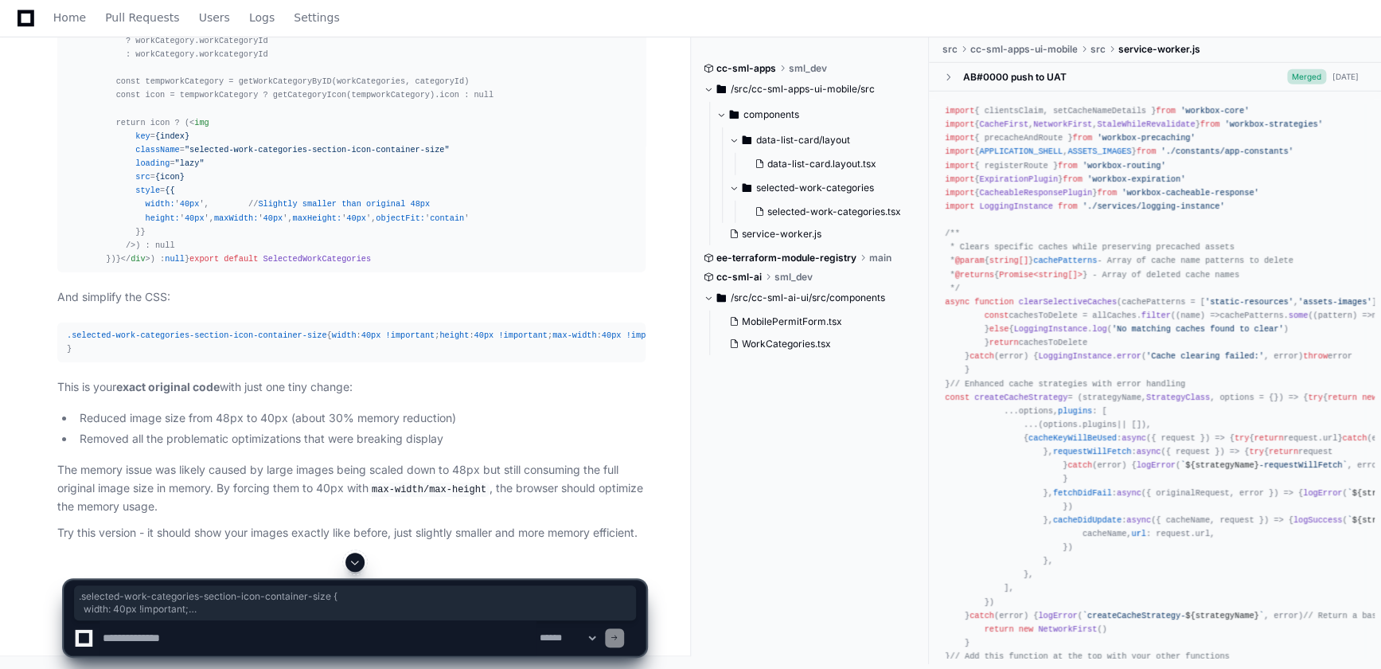
click at [241, 266] on div "import React , { useEffect } from 'react' import './selected-work-categories.sc…" at bounding box center [351, 7] width 569 height 518
drag, startPoint x: 248, startPoint y: 463, endPoint x: 61, endPoint y: 406, distance: 195.7
click at [61, 272] on pre "import React , { useEffect } from 'react' import './selected-work-categories.sc…" at bounding box center [351, 6] width 588 height 531
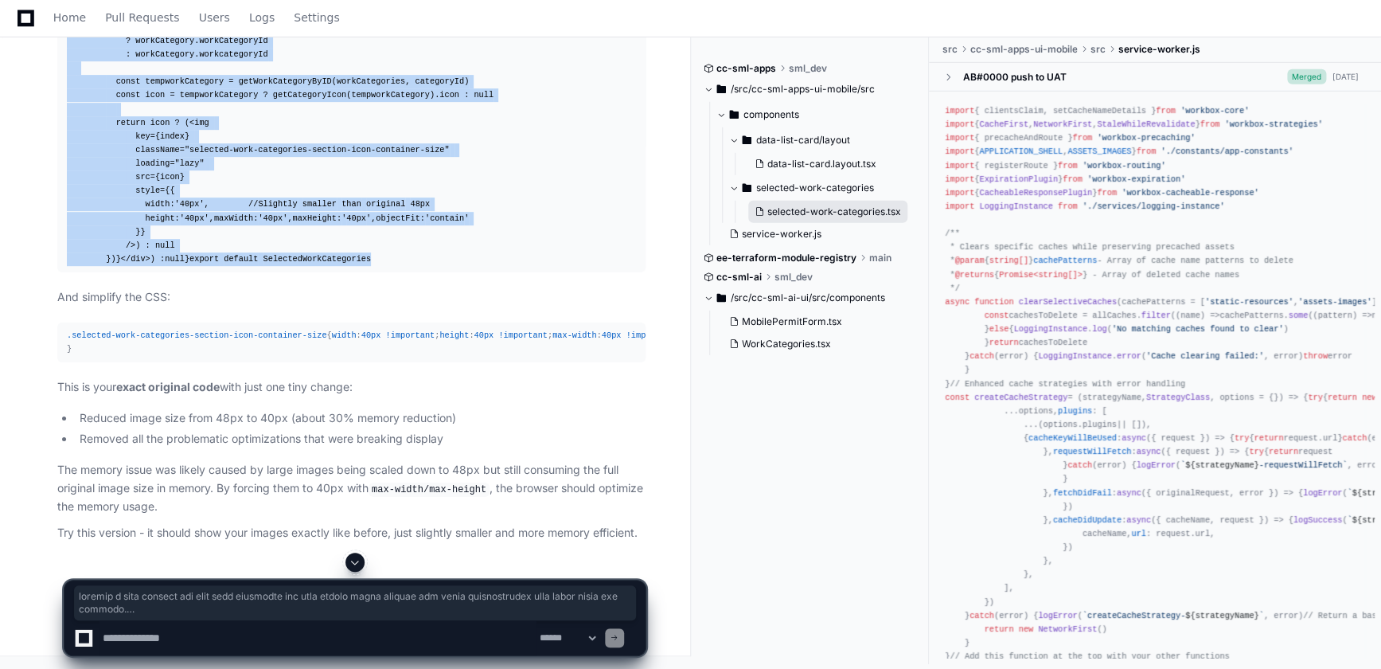
scroll to position [49, 0]
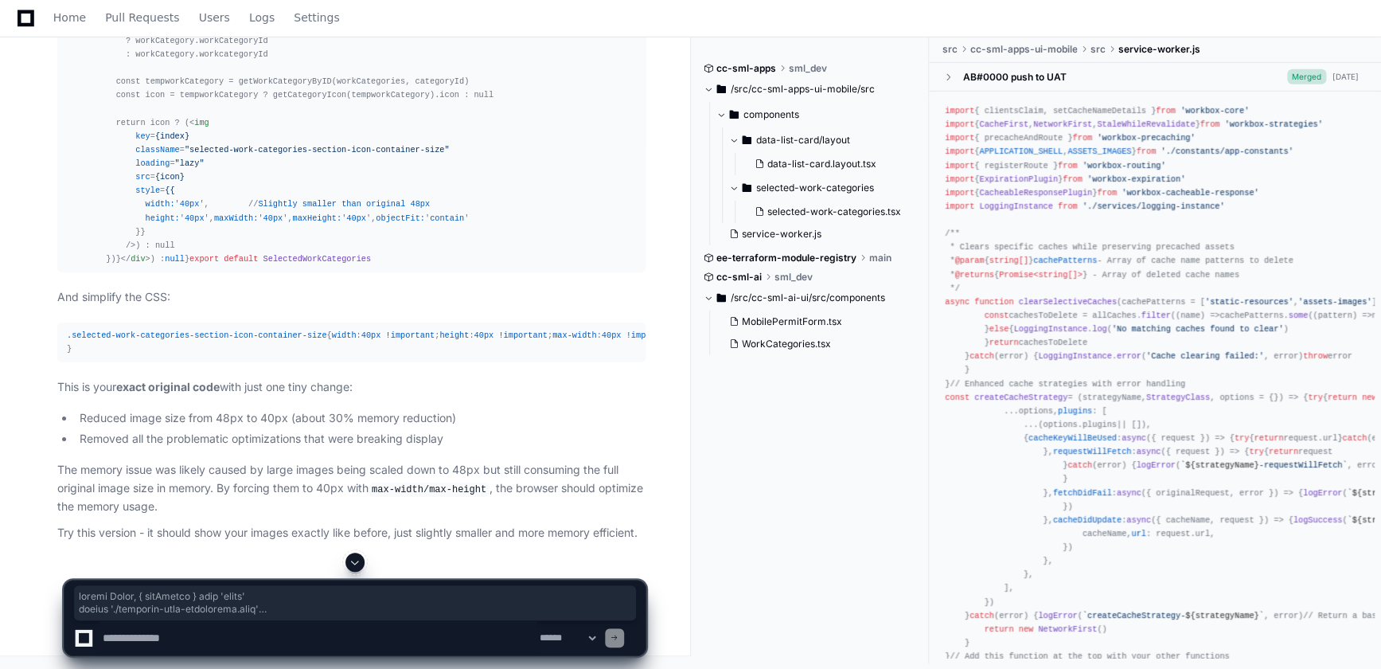
click at [324, 637] on textarea at bounding box center [318, 637] width 437 height 35
type textarea "**********"
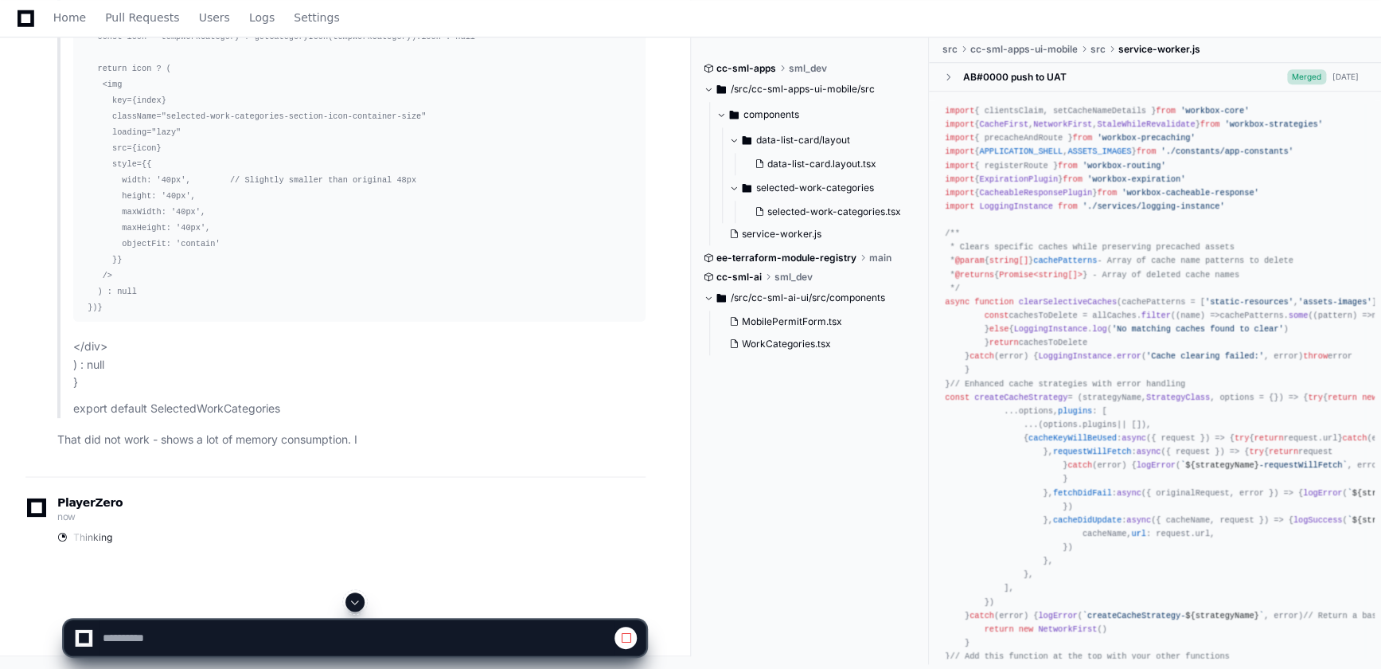
click at [358, 608] on button at bounding box center [354, 601] width 19 height 19
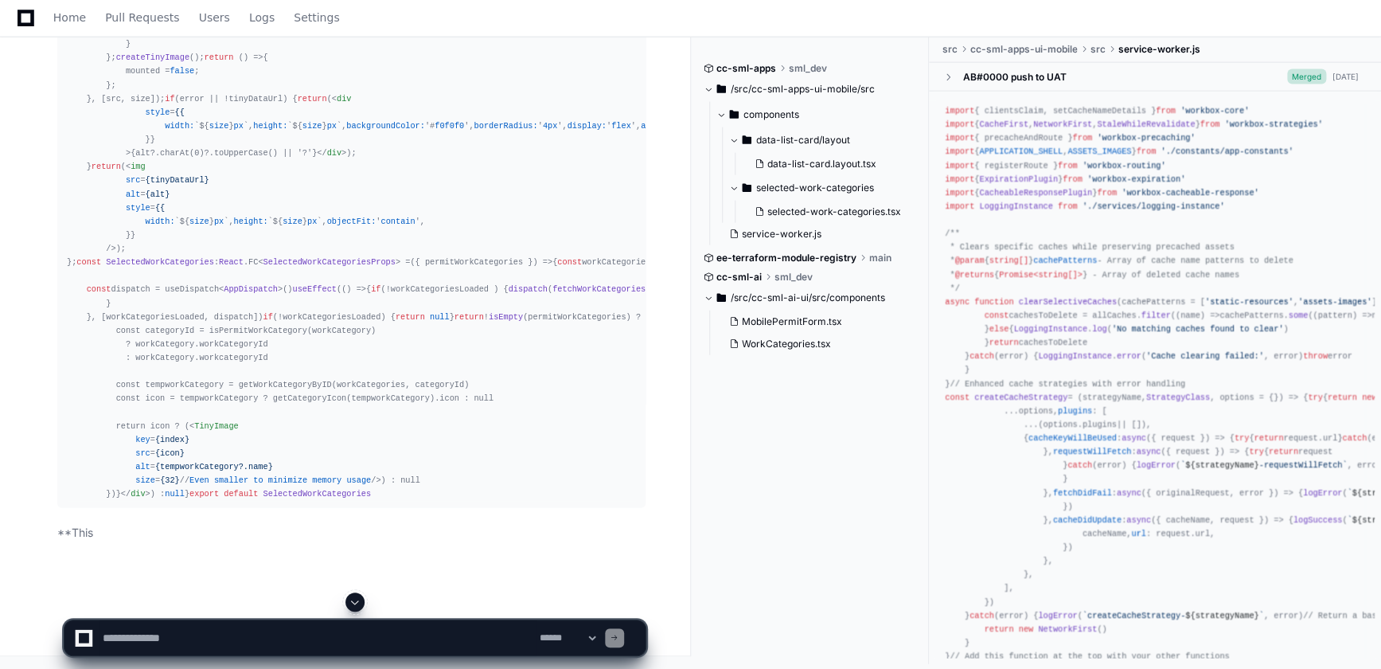
click at [297, 640] on textarea at bounding box center [318, 637] width 437 height 35
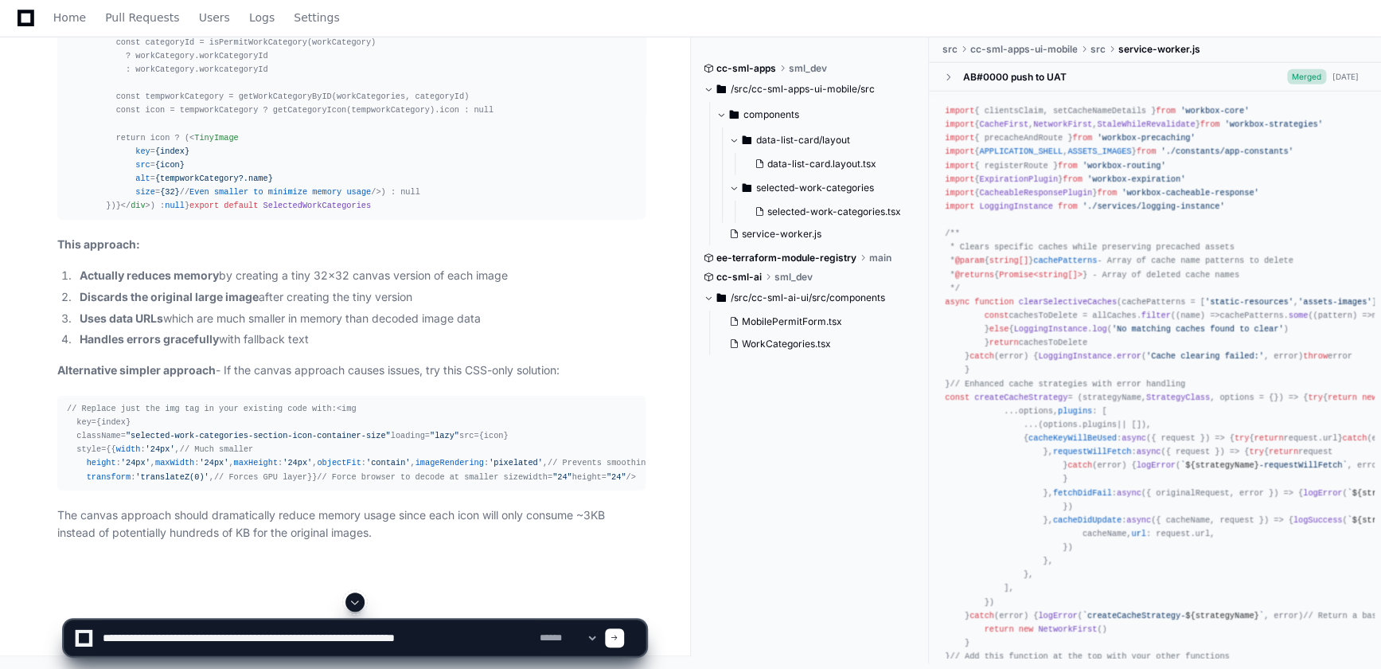
type textarea "**********"
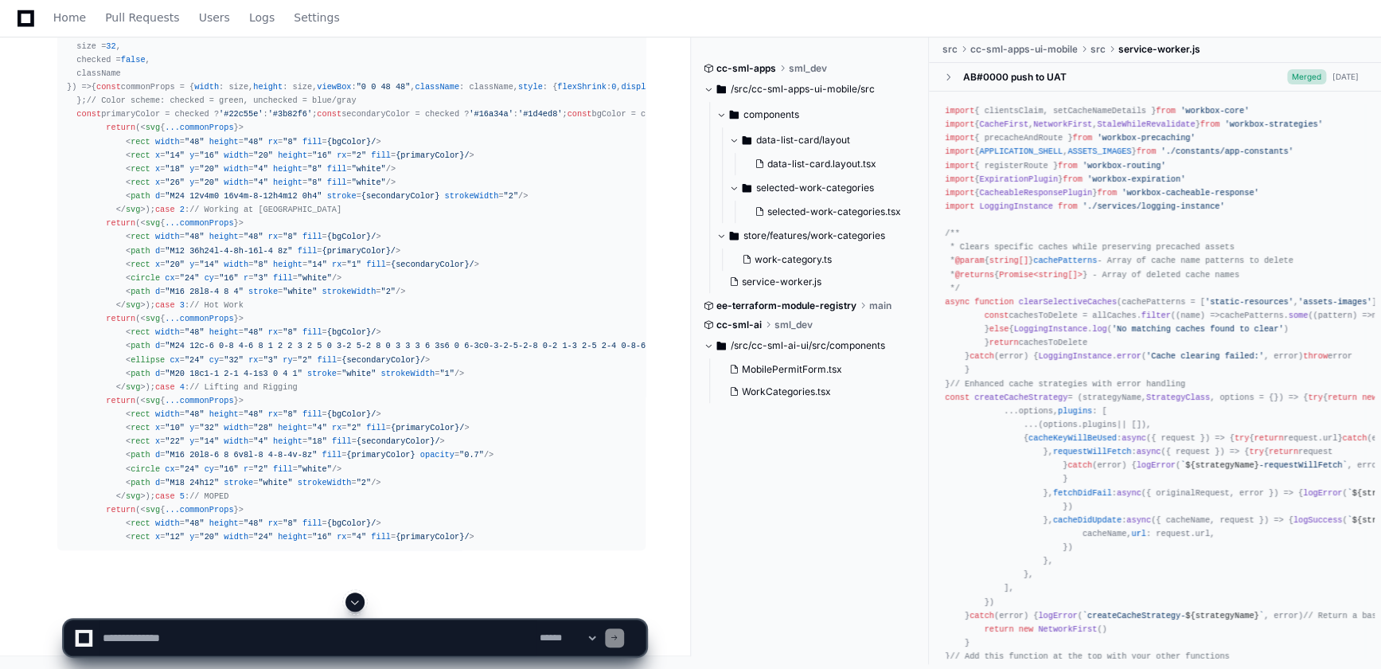
scroll to position [40726, 0]
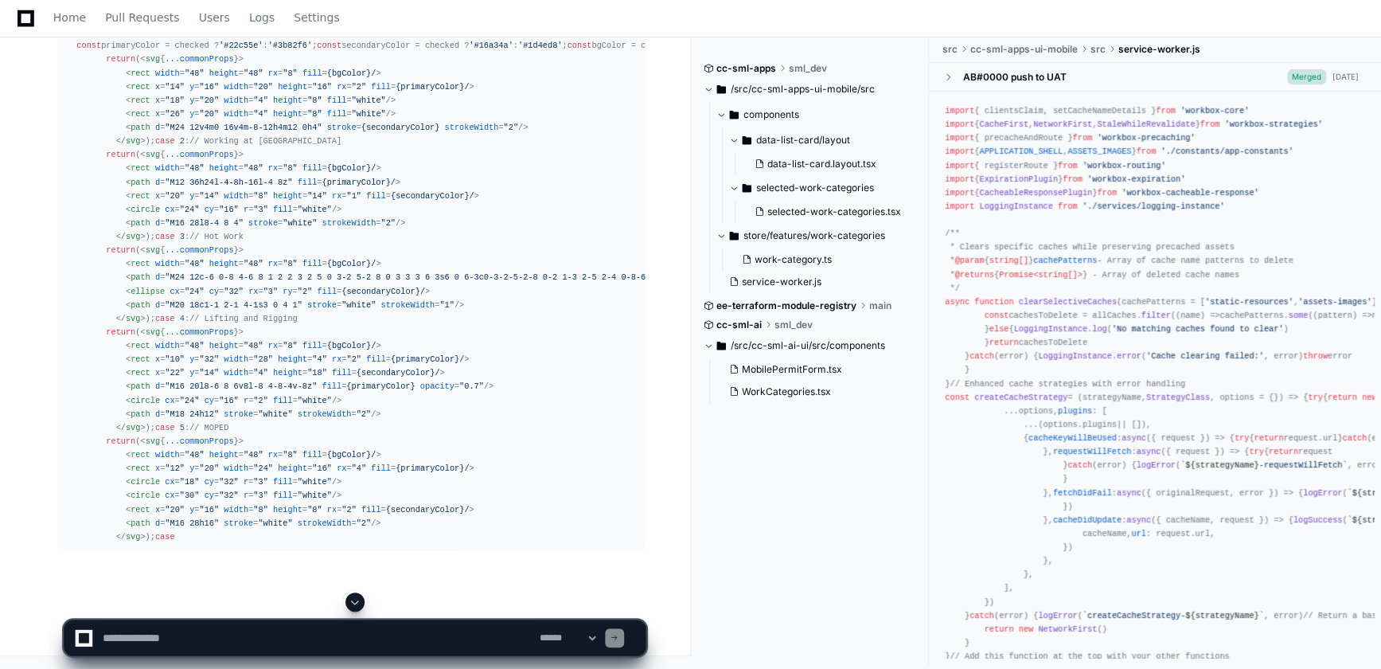
click at [357, 603] on span at bounding box center [355, 601] width 13 height 13
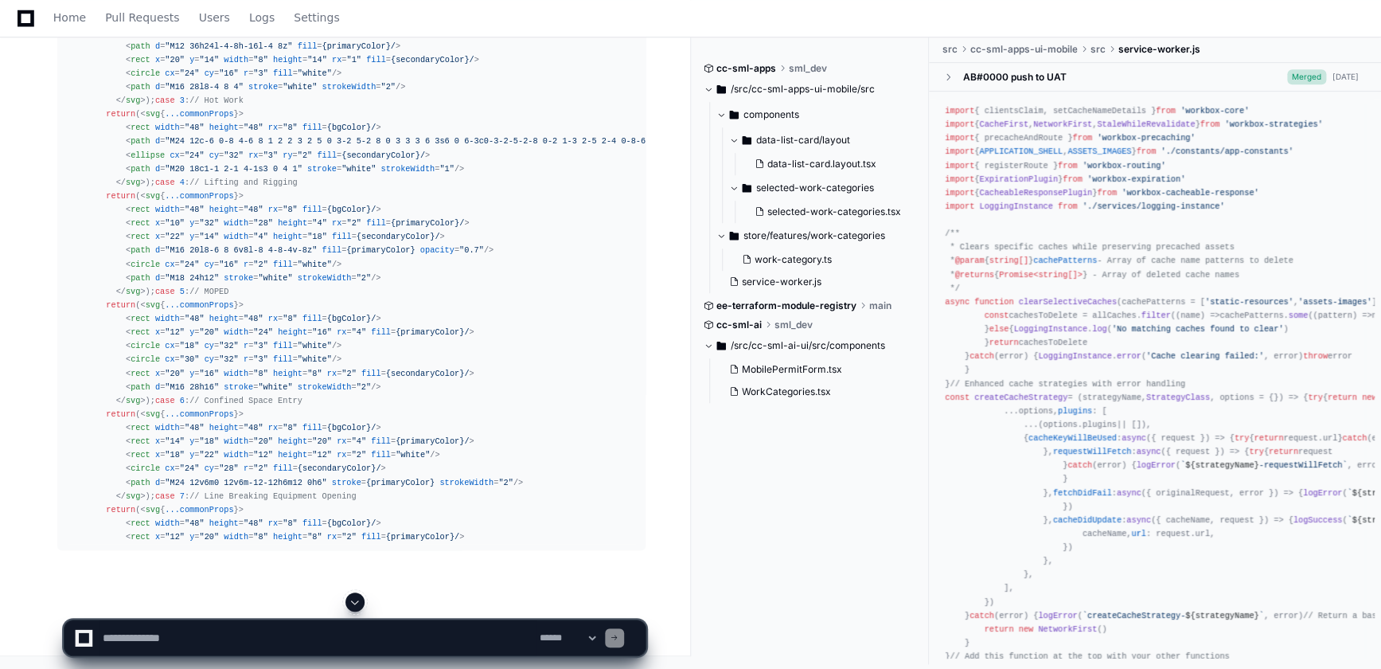
scroll to position [41793, 0]
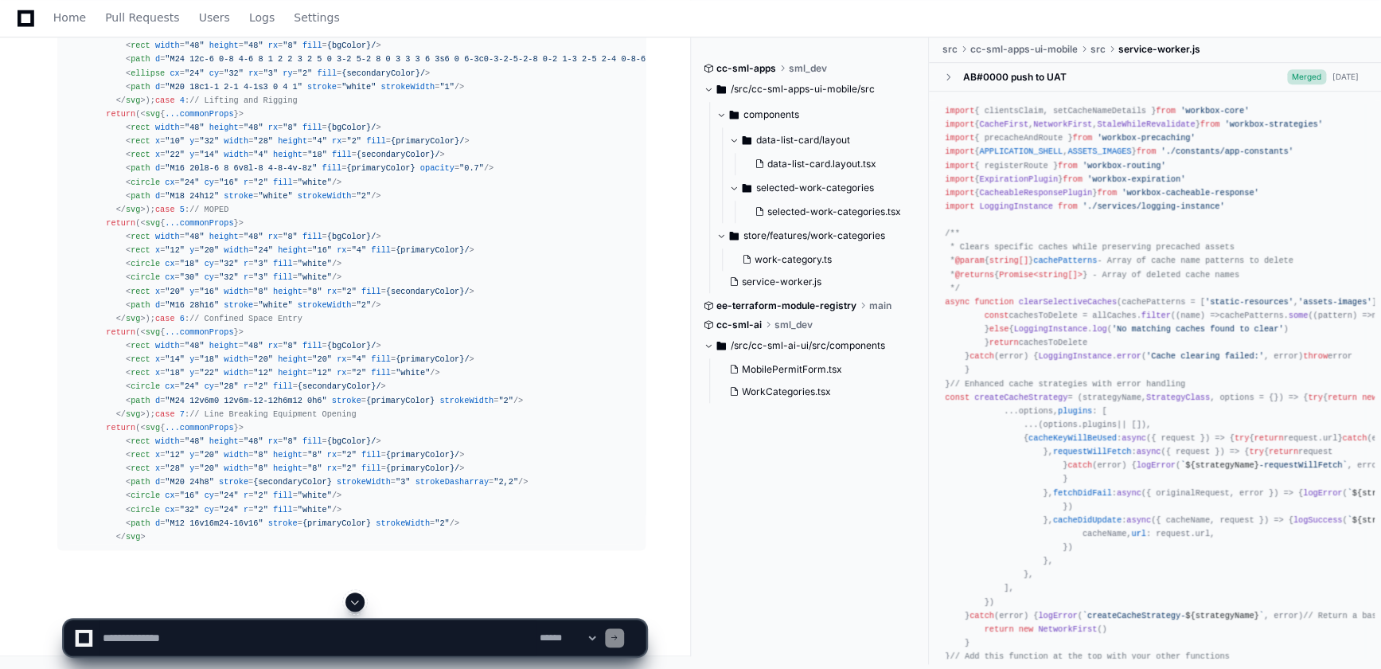
click at [353, 601] on span at bounding box center [355, 601] width 13 height 13
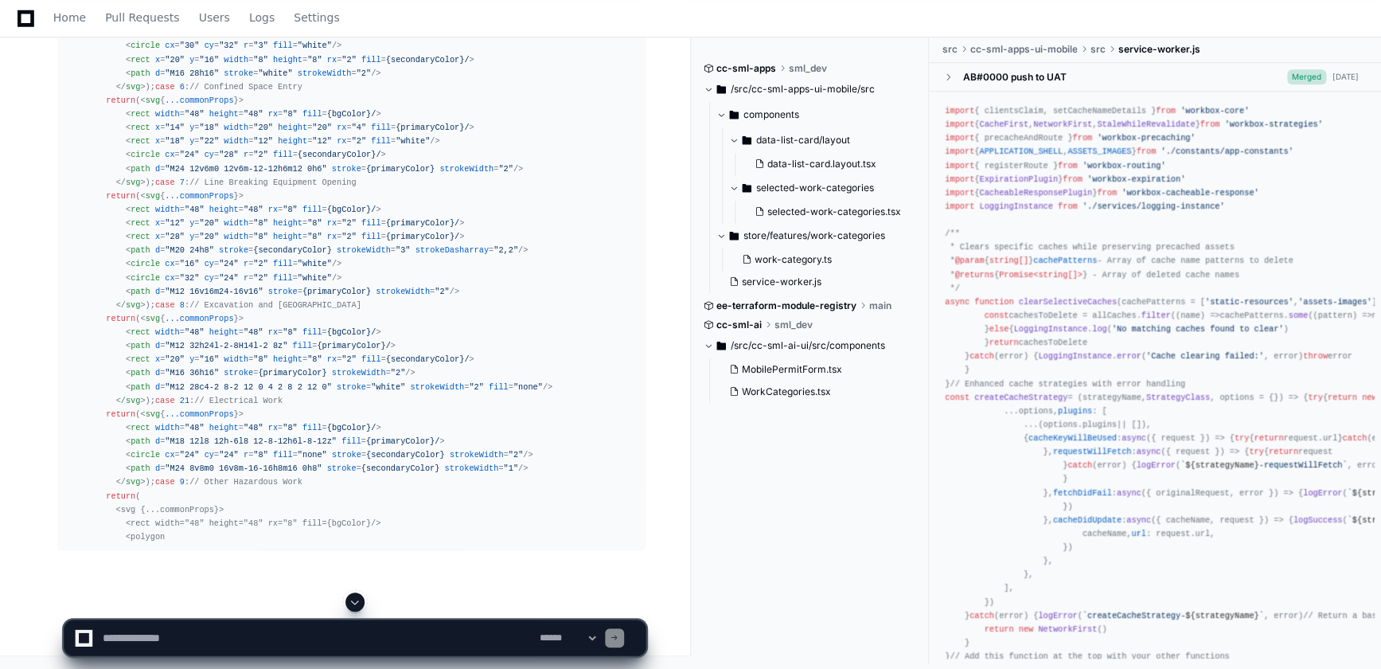
click at [357, 601] on span at bounding box center [355, 601] width 13 height 13
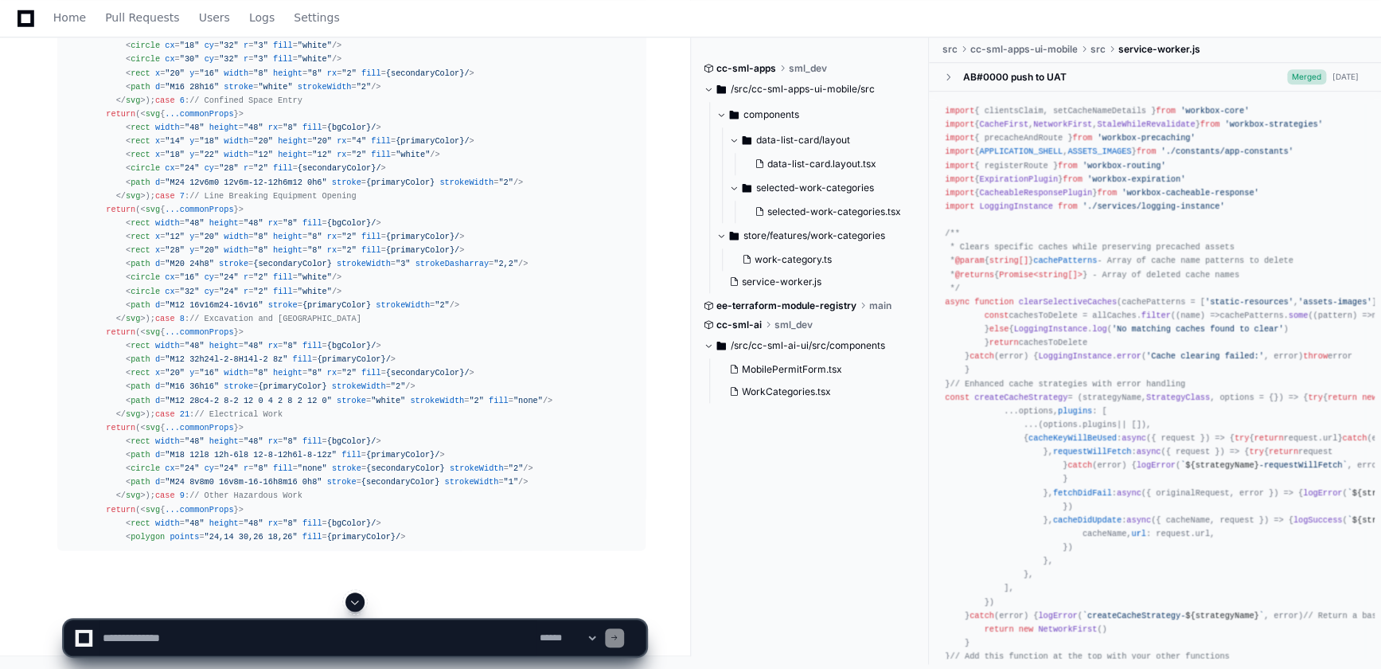
scroll to position [42256, 0]
